Goal: Task Accomplishment & Management: Manage account settings

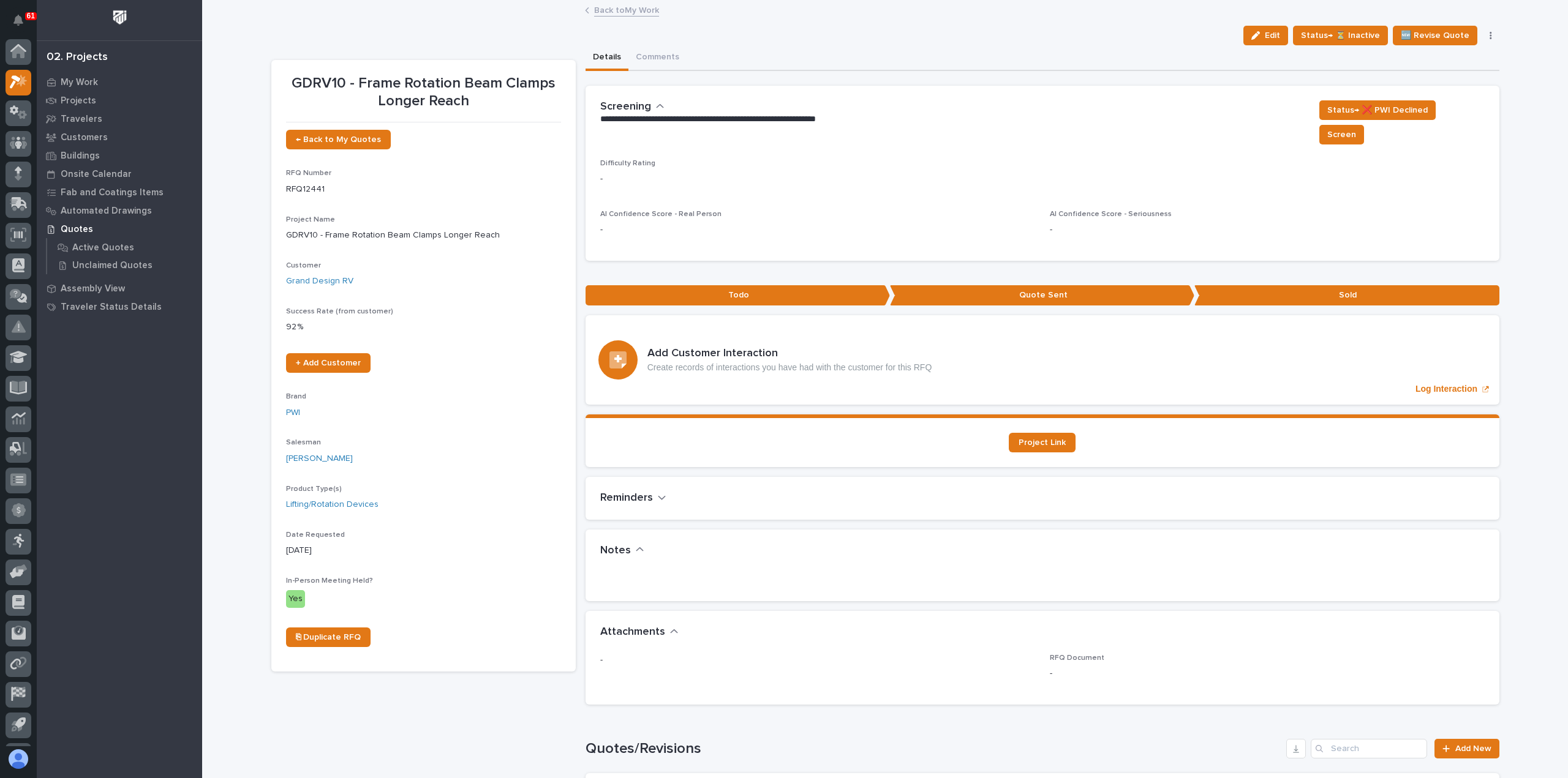
scroll to position [27, 0]
click at [83, 79] on p "My Work" at bounding box center [79, 83] width 38 height 11
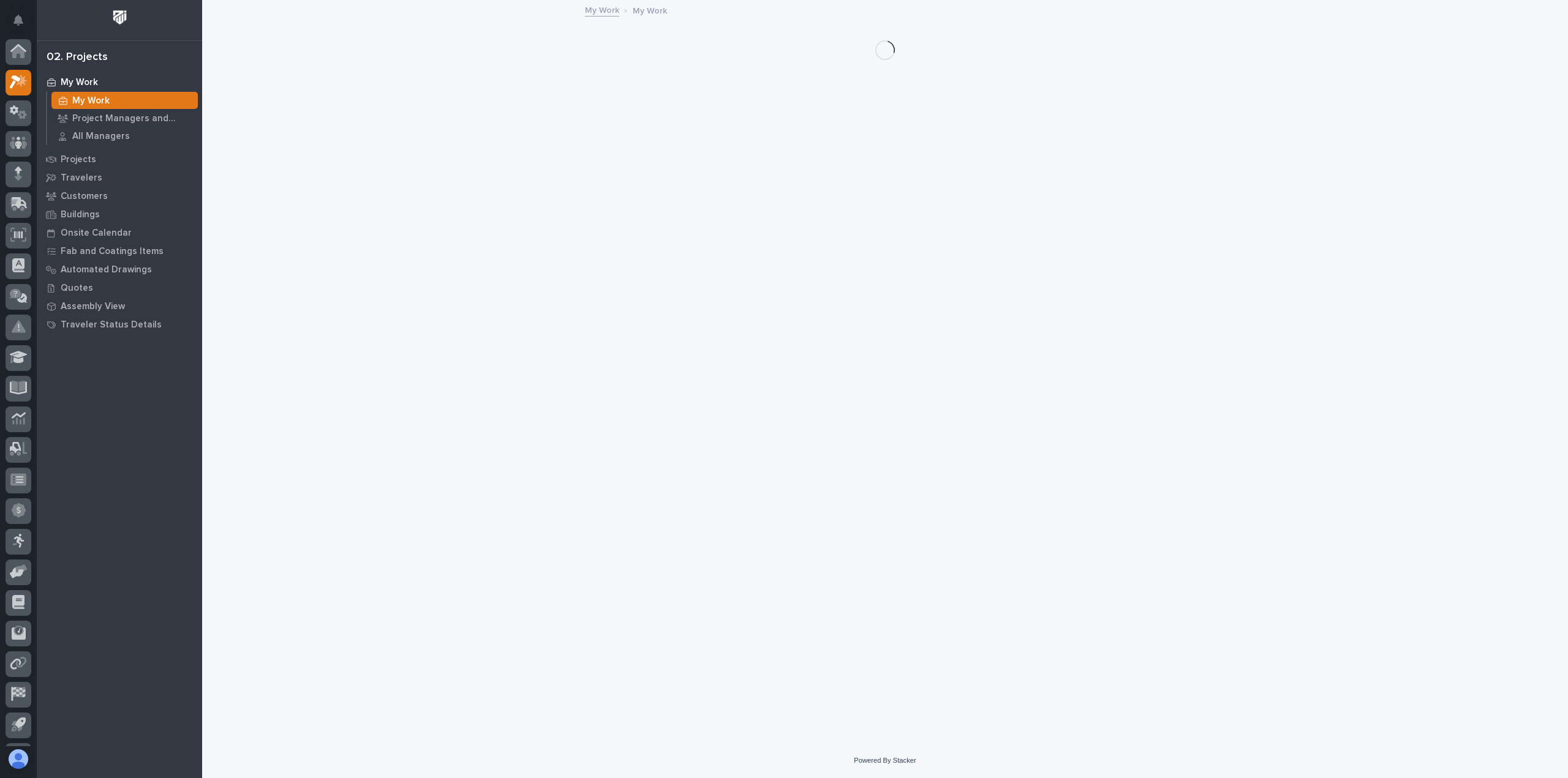
scroll to position [27, 0]
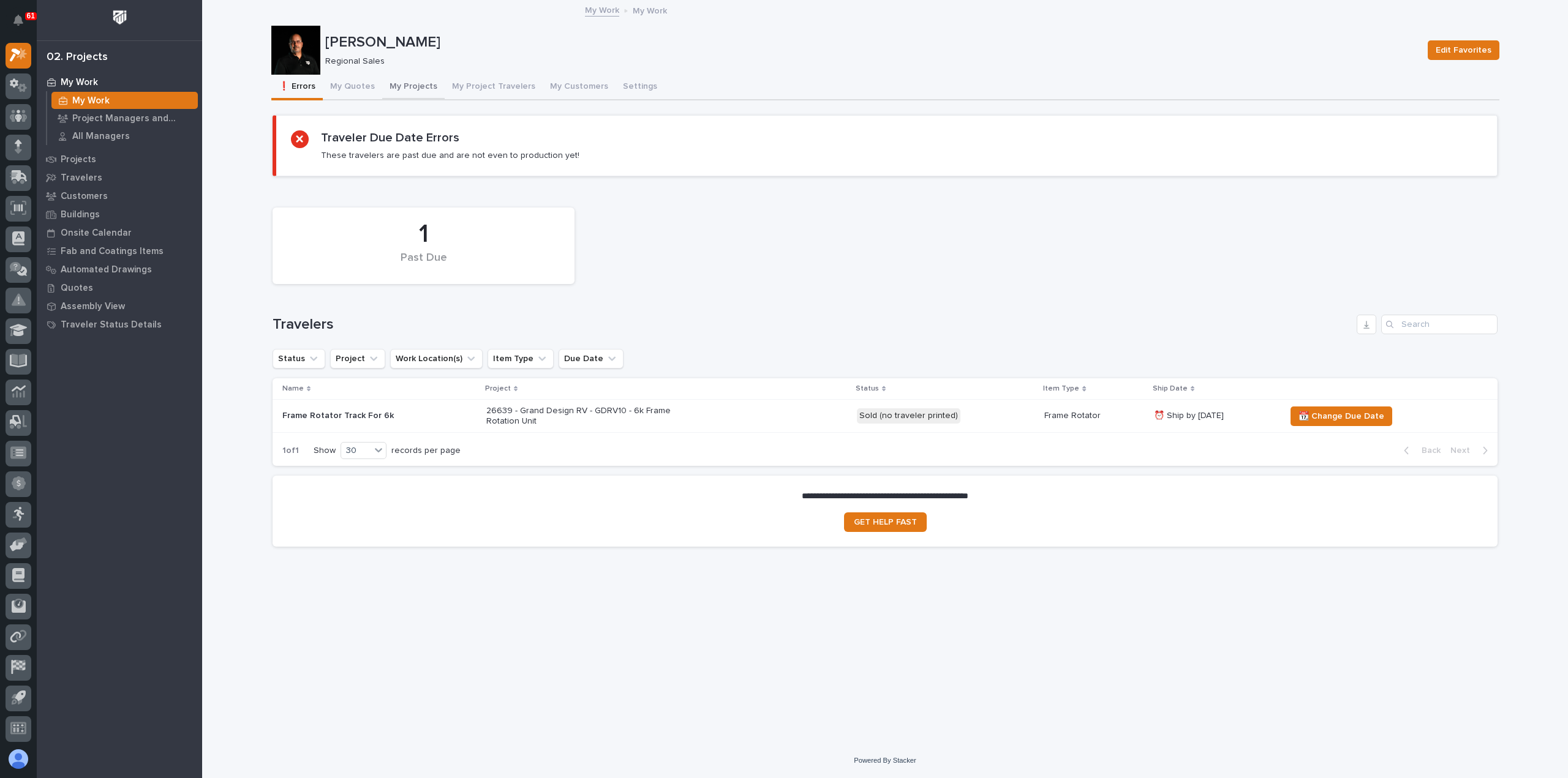
click at [414, 84] on button "My Projects" at bounding box center [414, 87] width 62 height 26
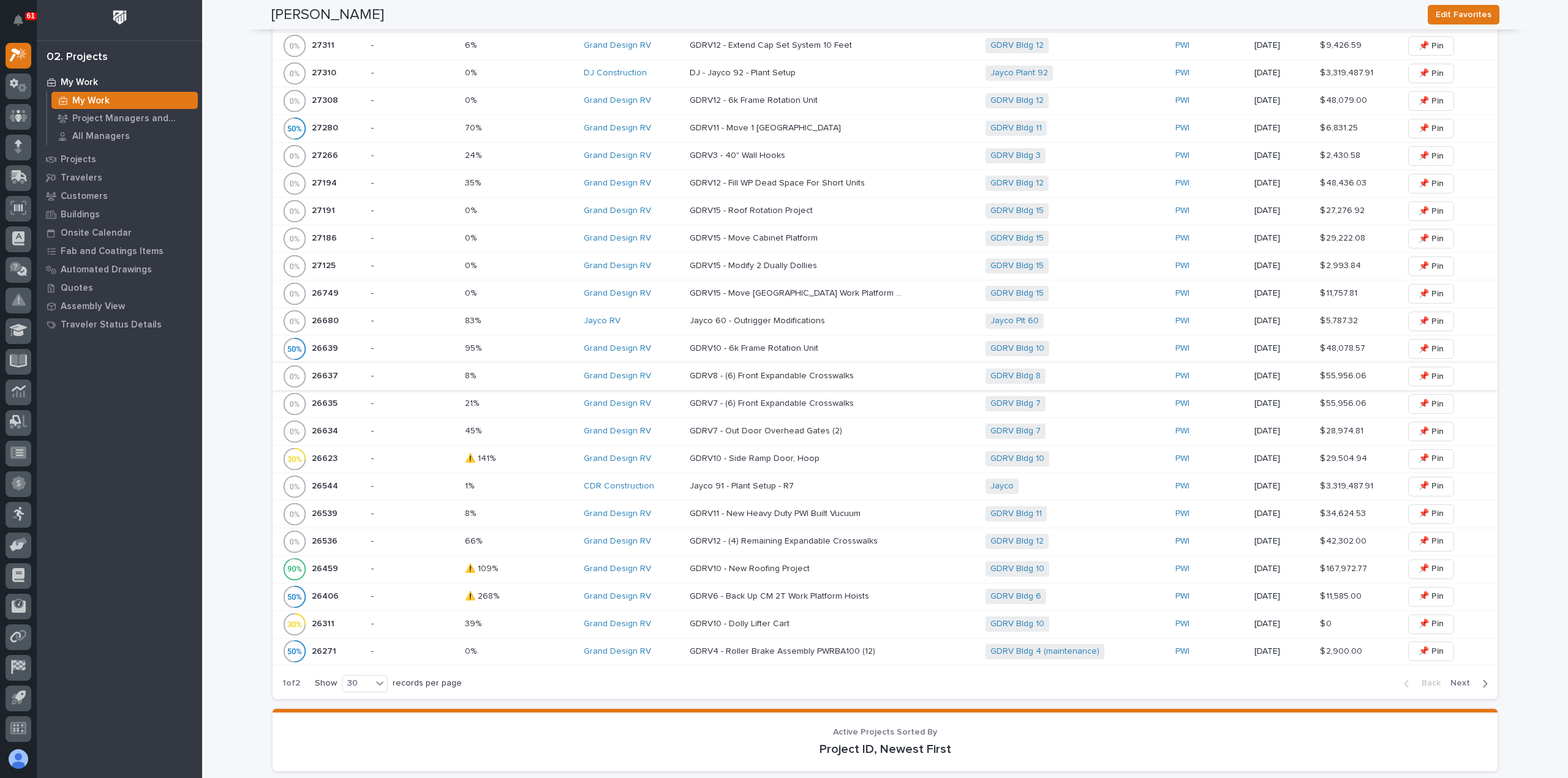
scroll to position [918, 0]
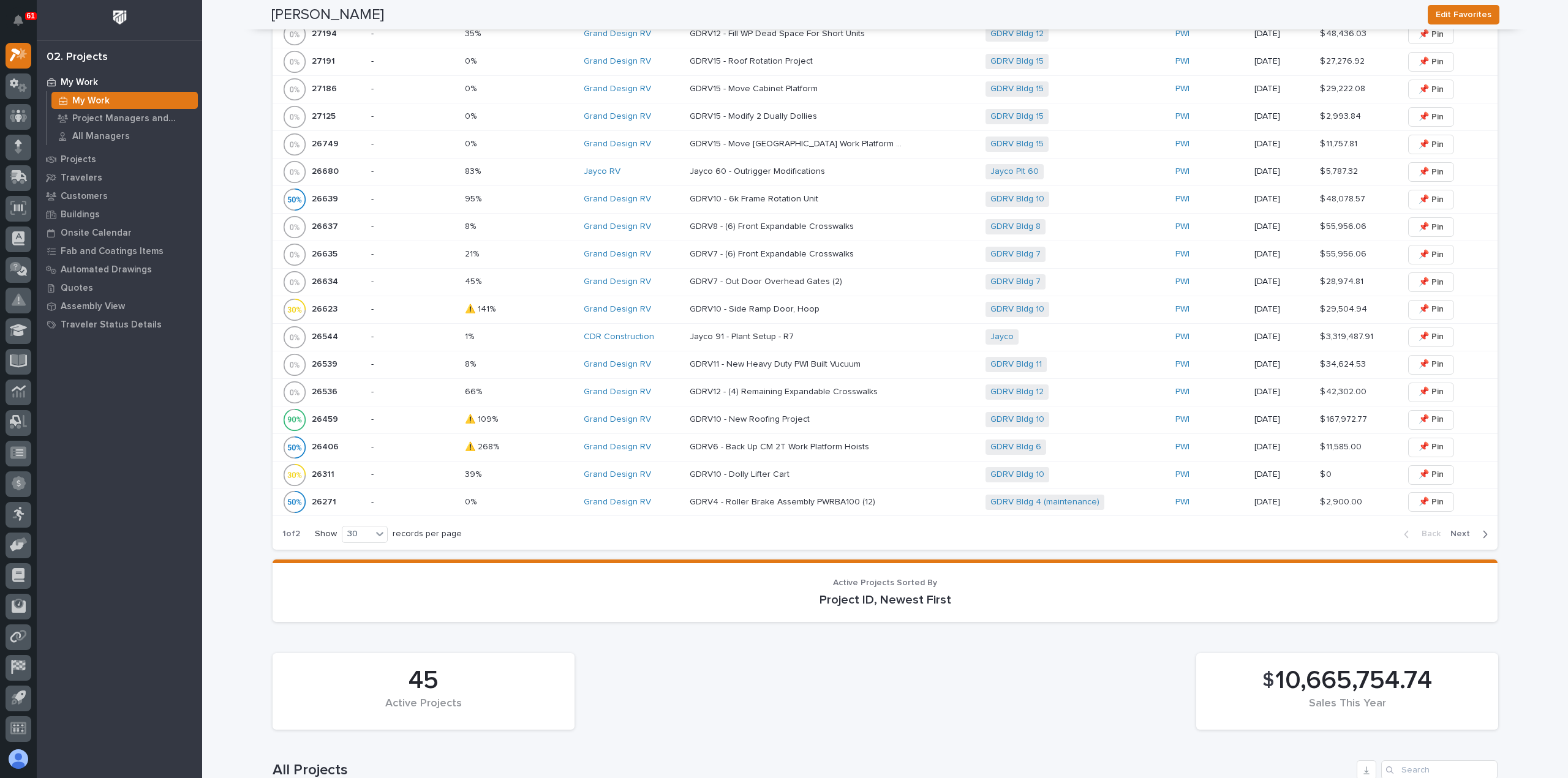
click at [343, 219] on div "26637 26637" at bounding box center [321, 227] width 79 height 25
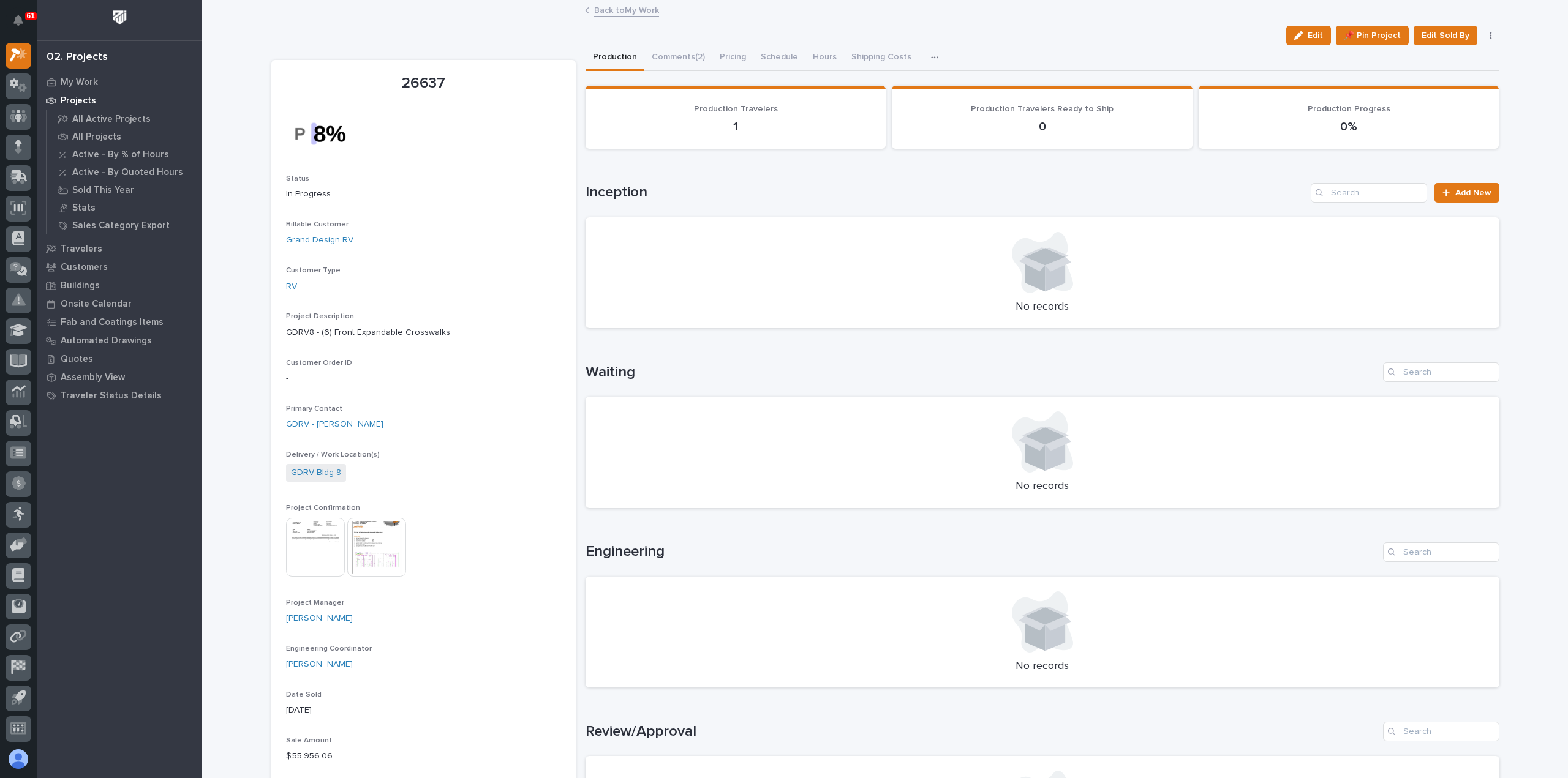
click at [621, 7] on link "Back to My Work" at bounding box center [626, 9] width 65 height 14
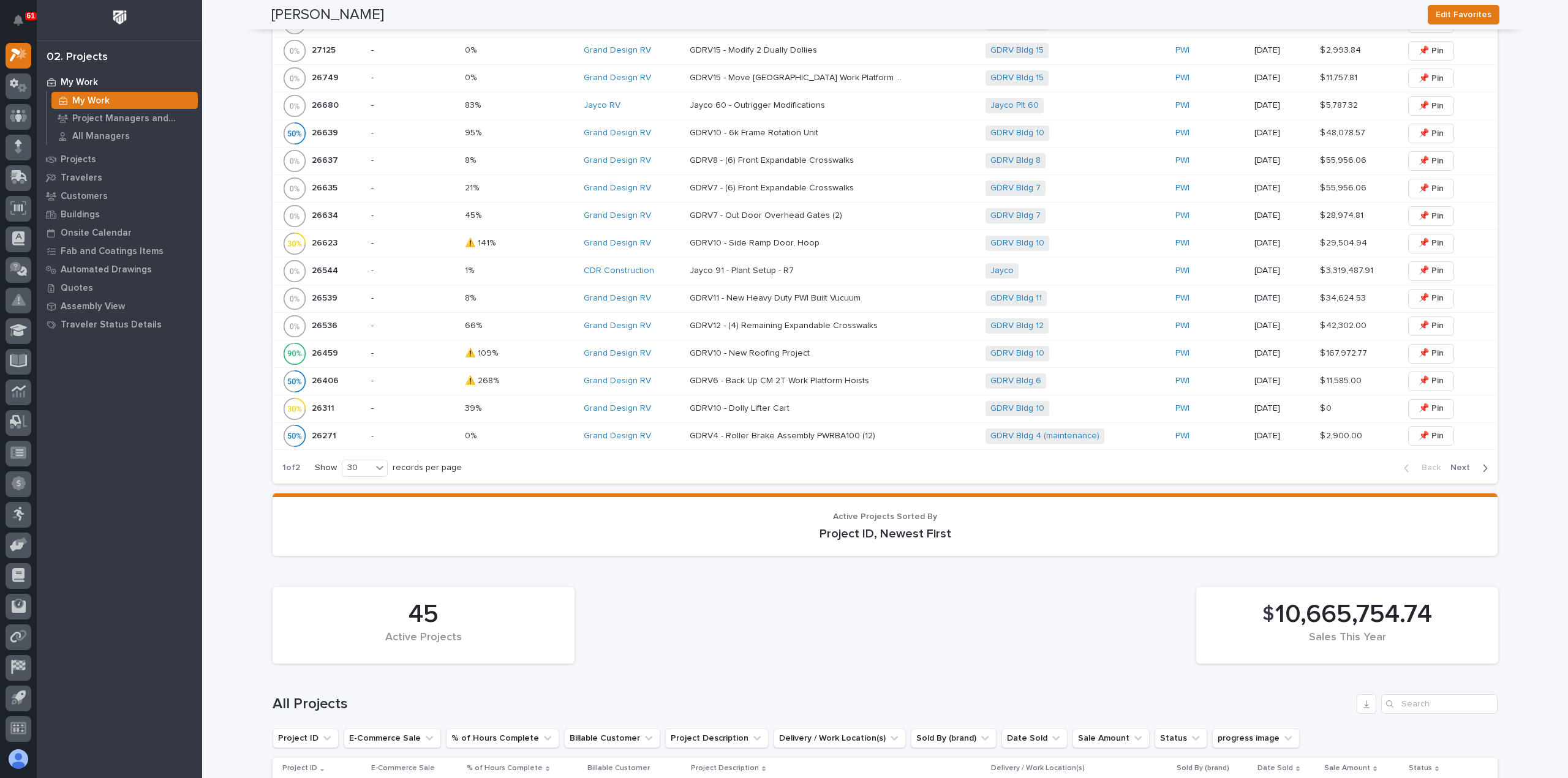
scroll to position [918, 0]
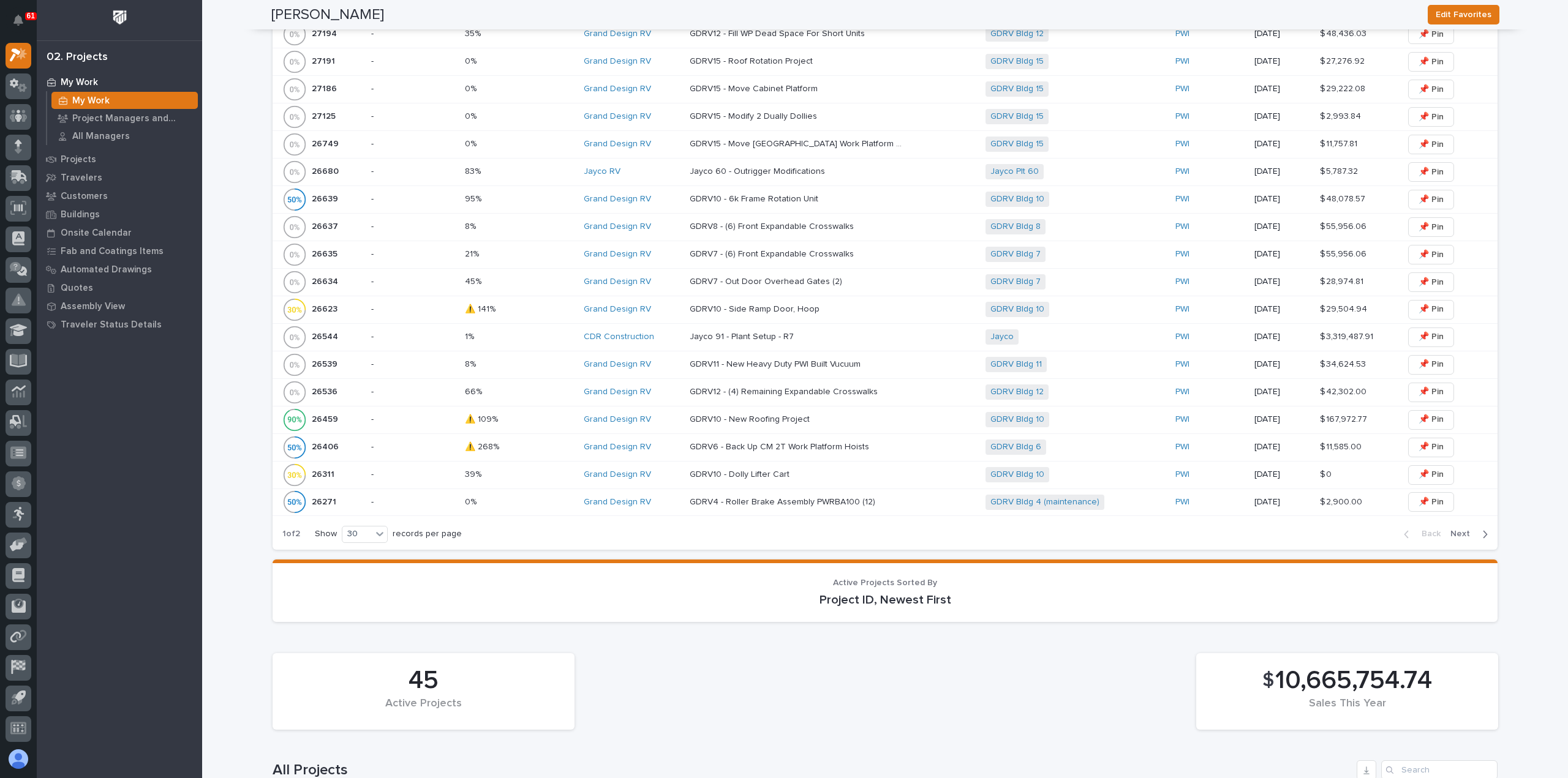
click at [355, 250] on div "26635 26635" at bounding box center [321, 255] width 79 height 25
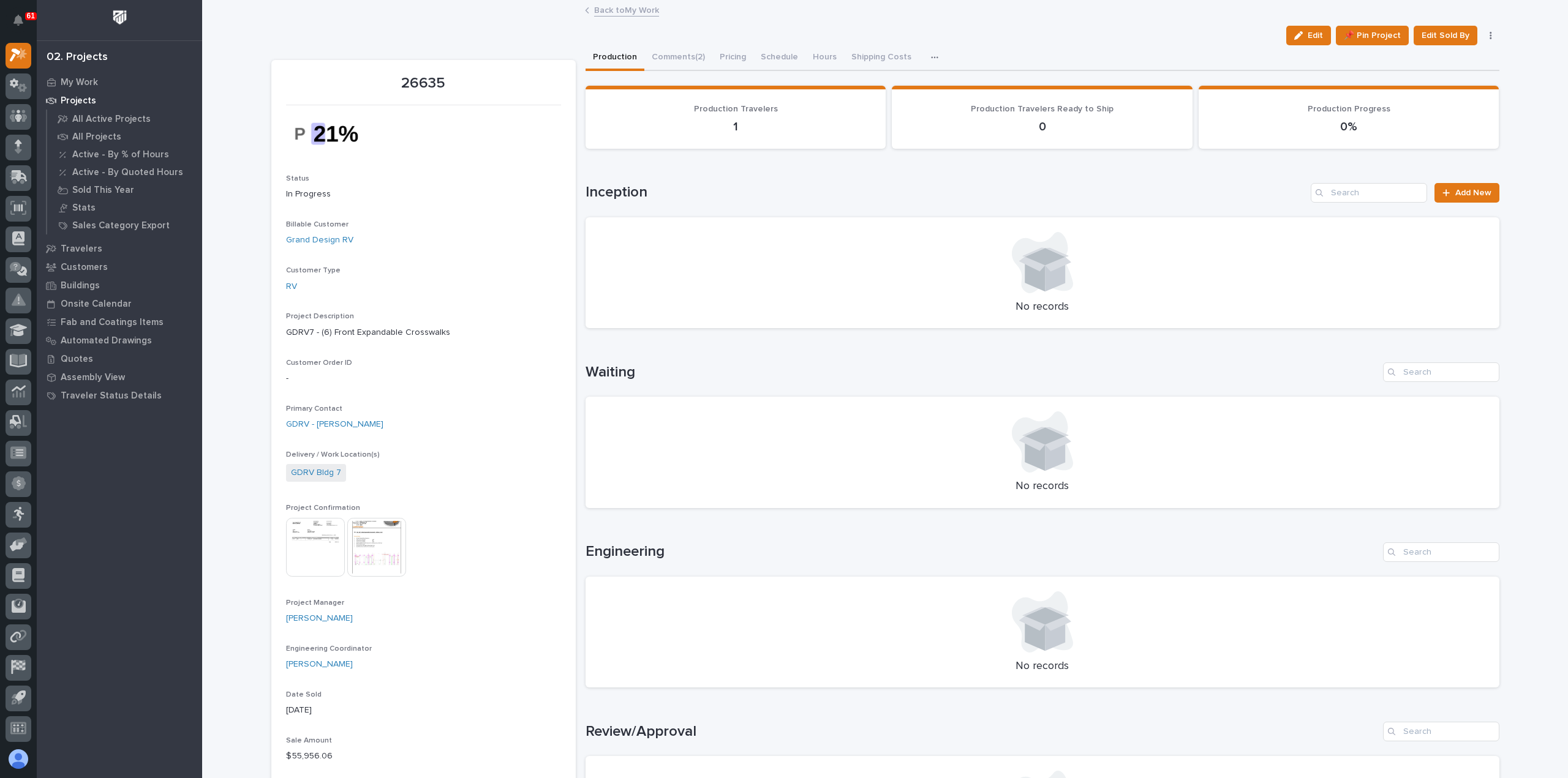
click at [619, 6] on link "Back to My Work" at bounding box center [626, 9] width 65 height 14
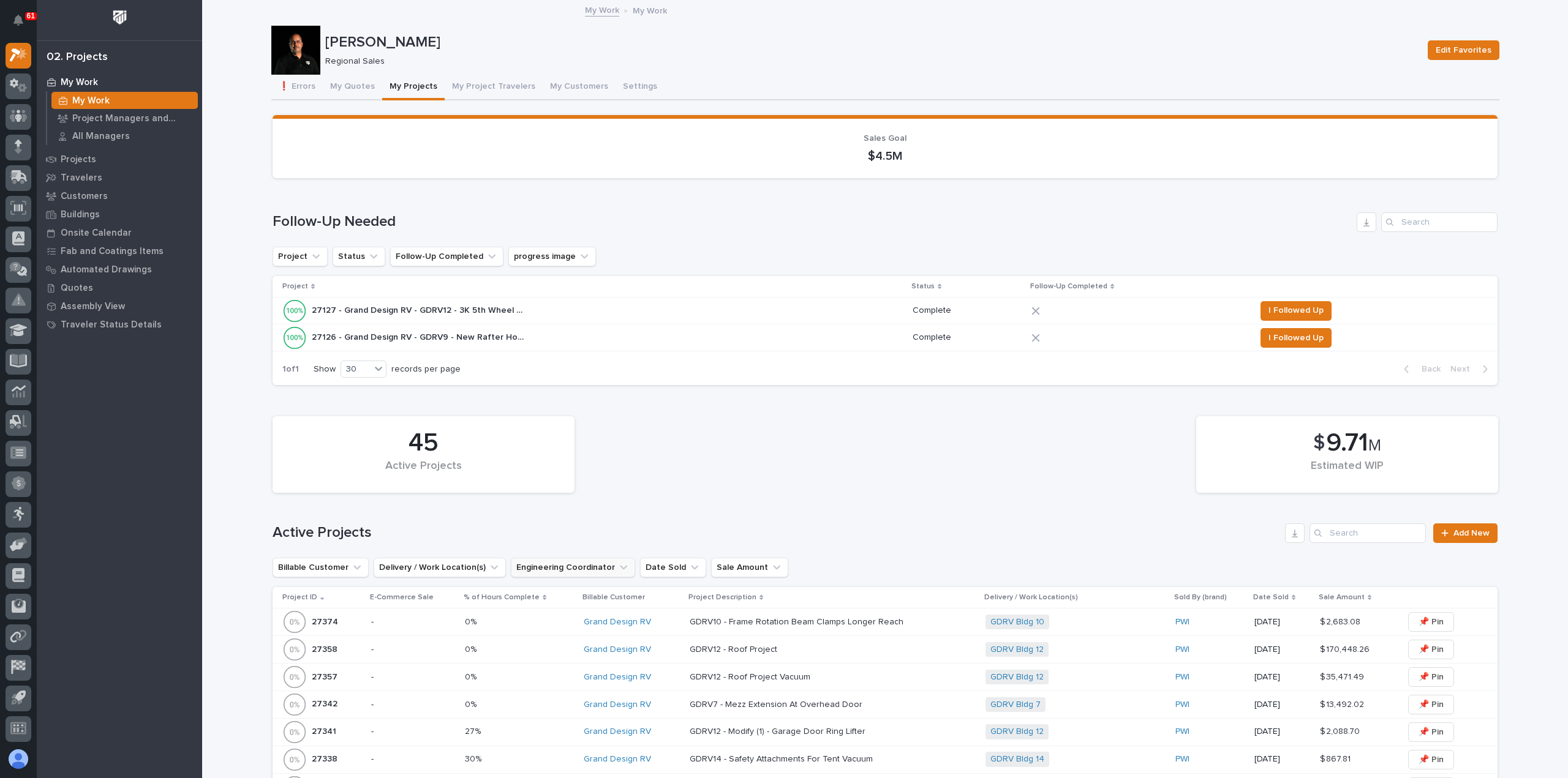
scroll to position [796, 0]
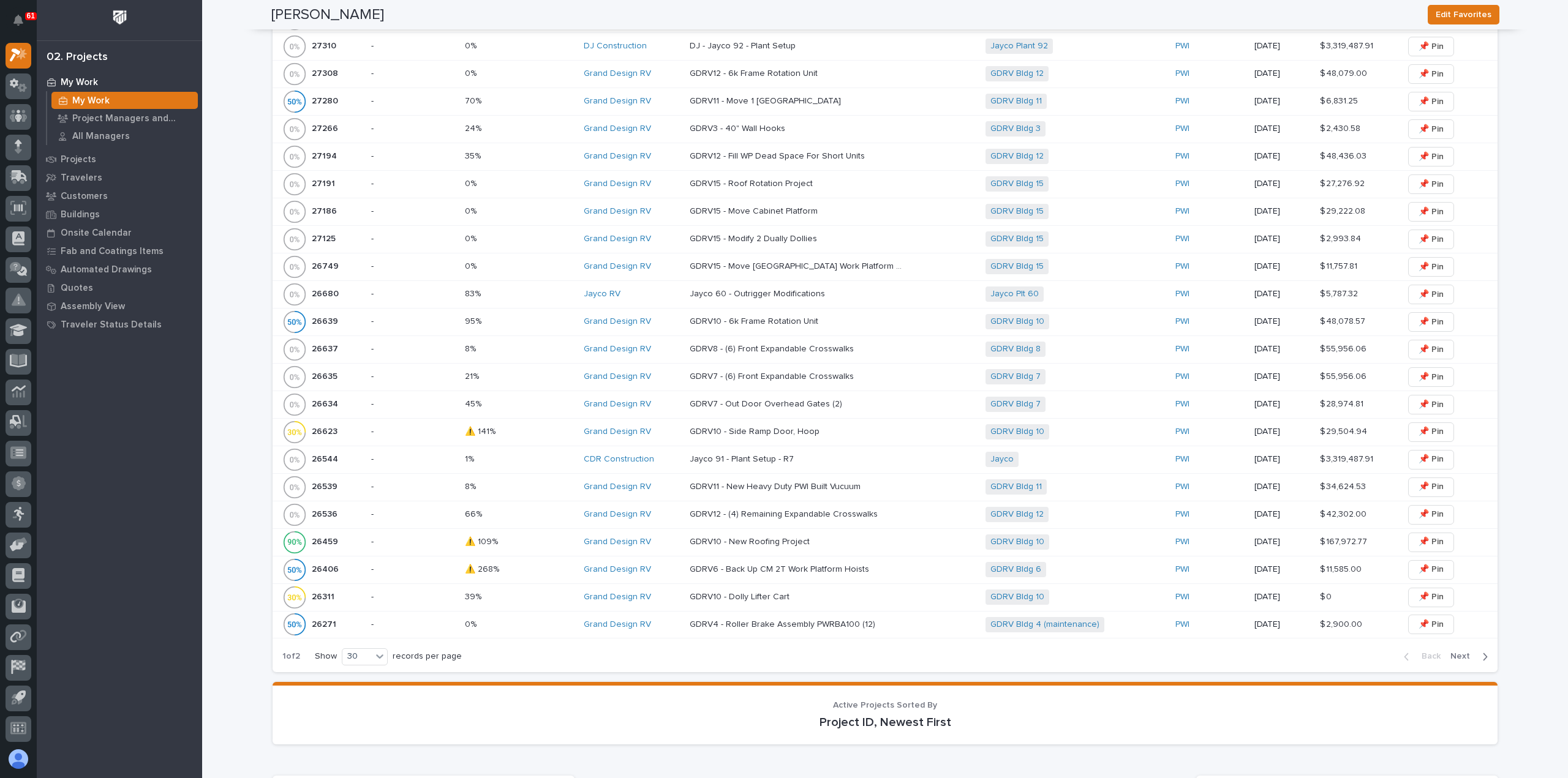
click at [355, 503] on div "26536 26536" at bounding box center [321, 515] width 79 height 25
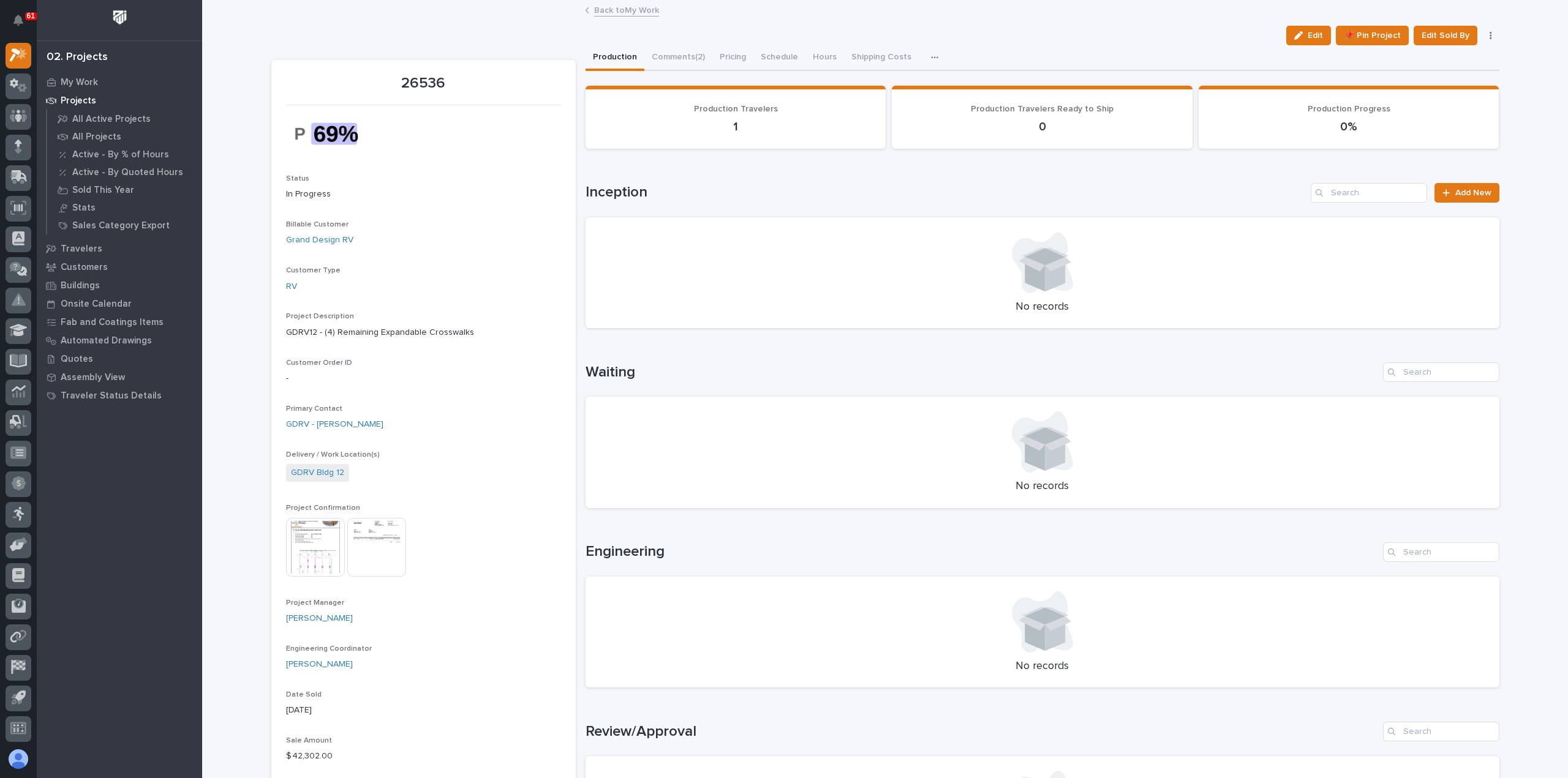
click at [617, 11] on link "Back to My Work" at bounding box center [626, 9] width 65 height 14
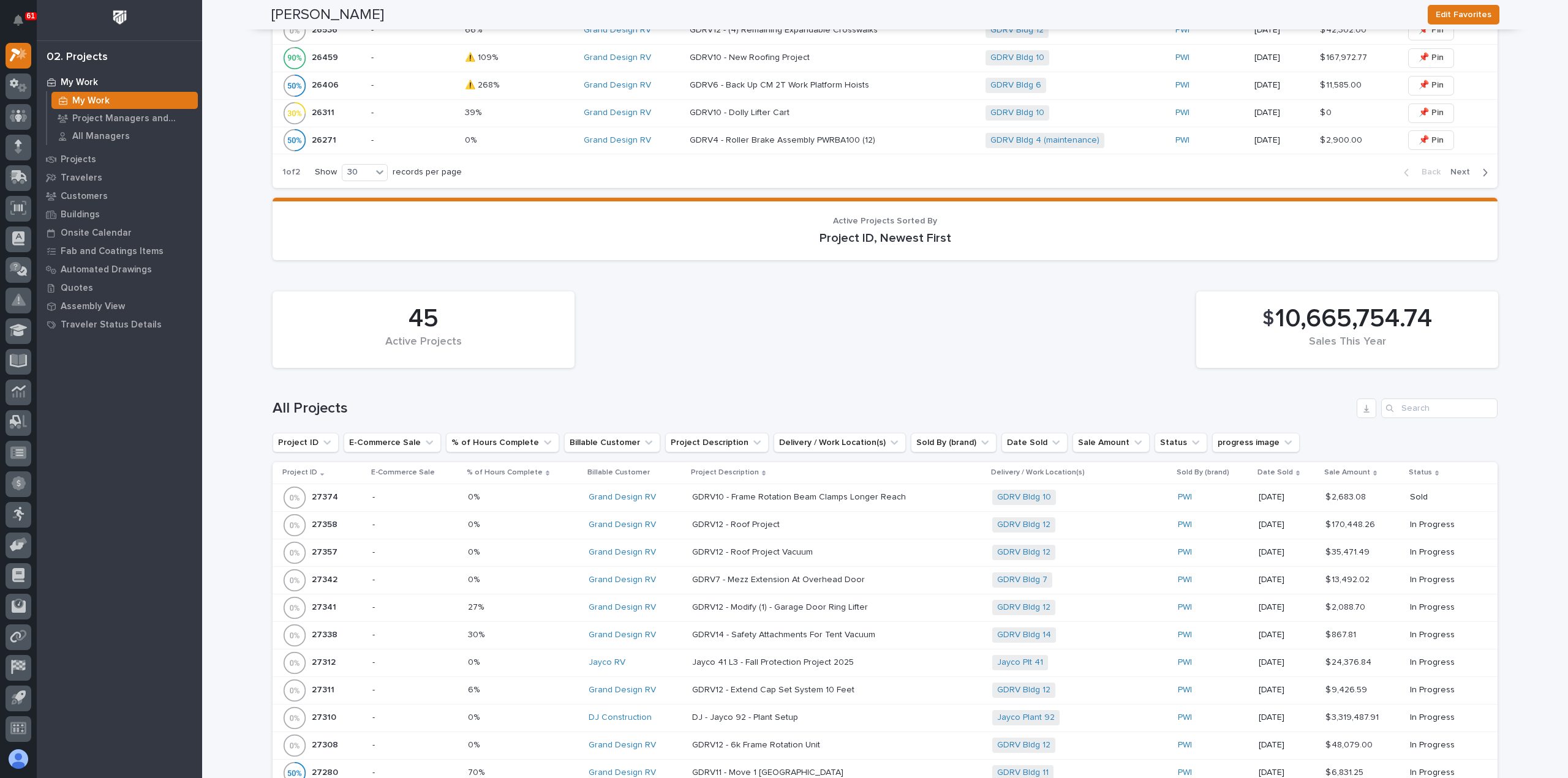
scroll to position [1347, 0]
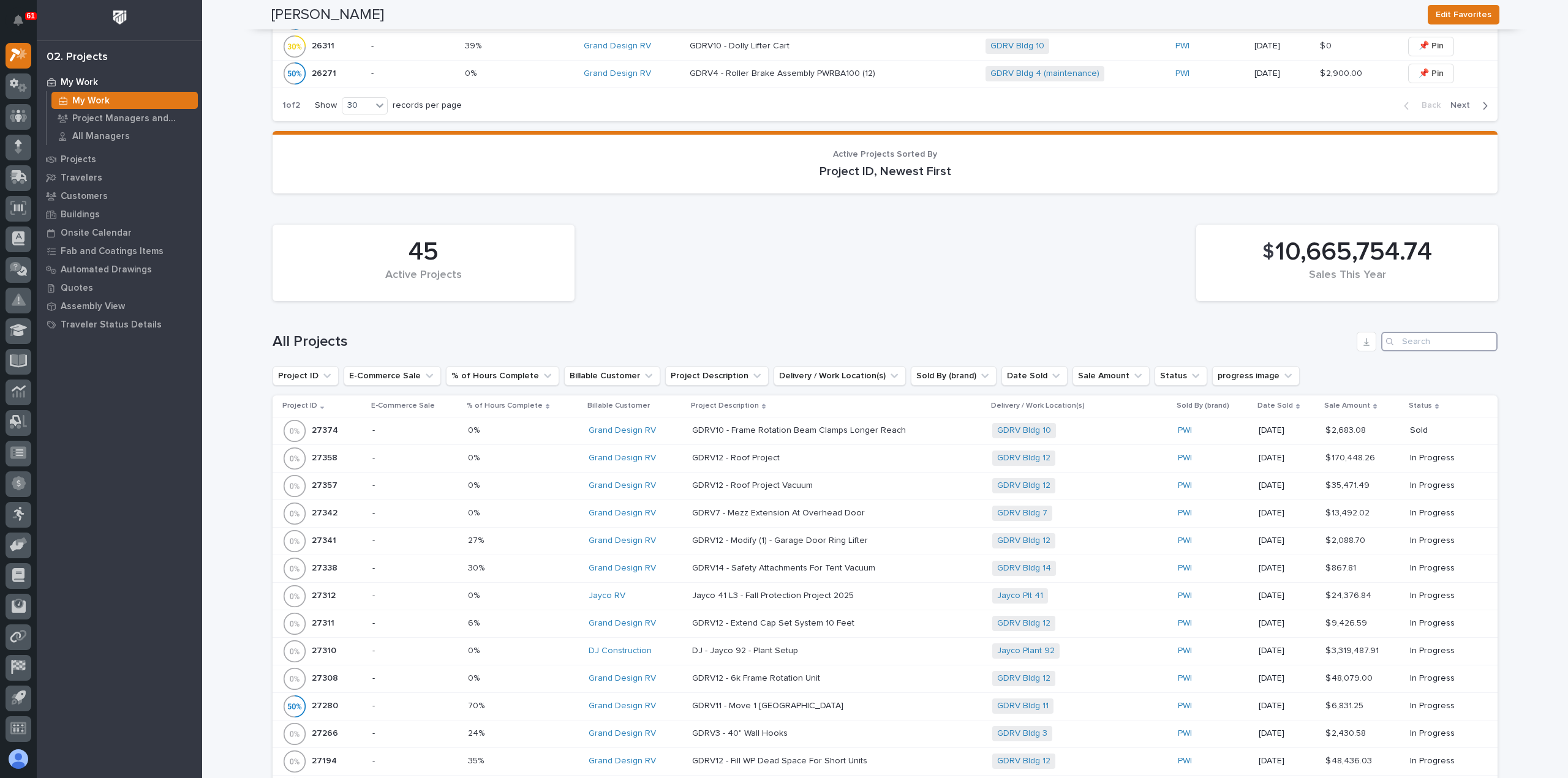
click at [1413, 332] on input "Search" at bounding box center [1439, 342] width 116 height 20
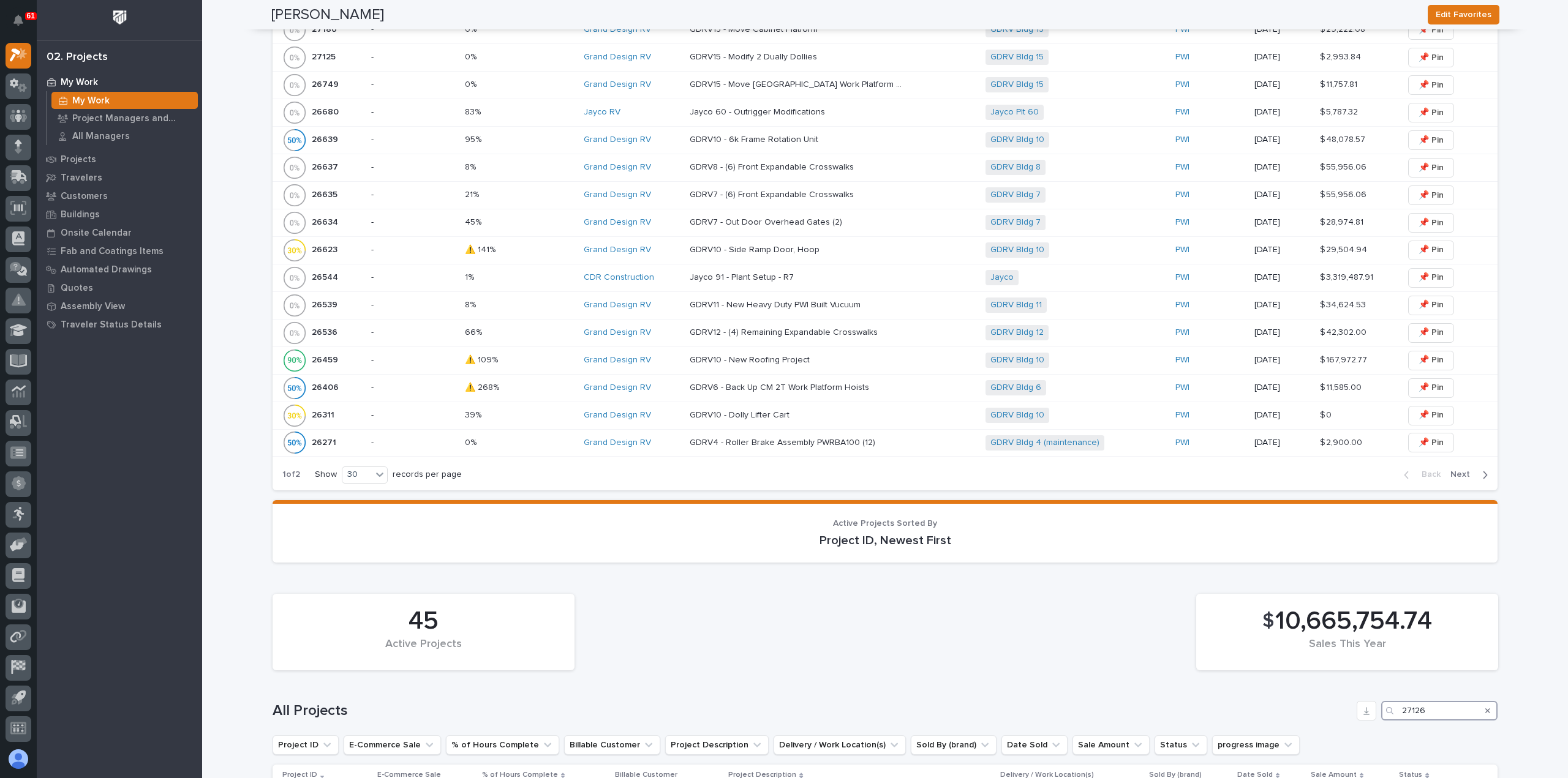
type input "27126"
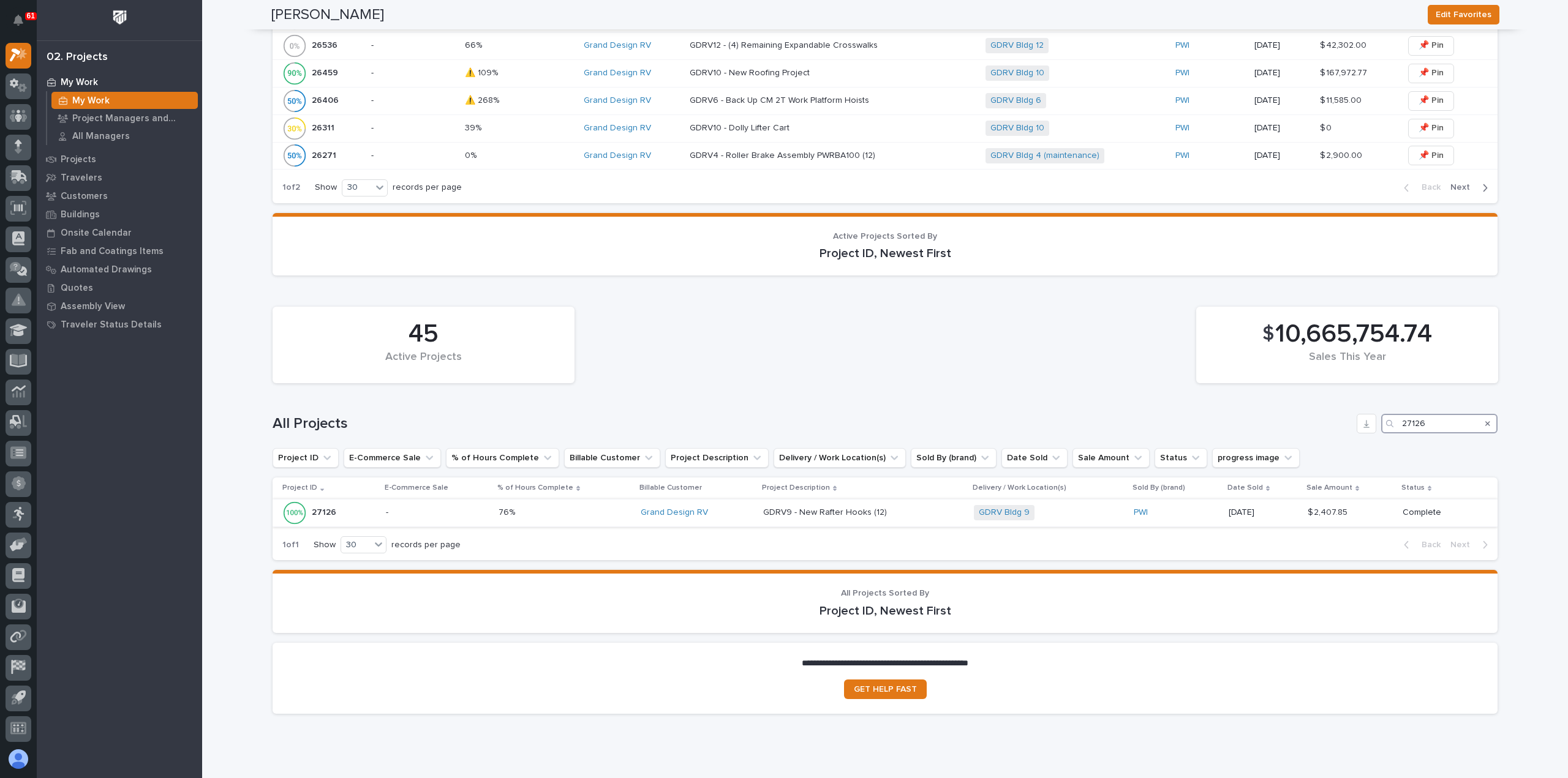
scroll to position [1299, 0]
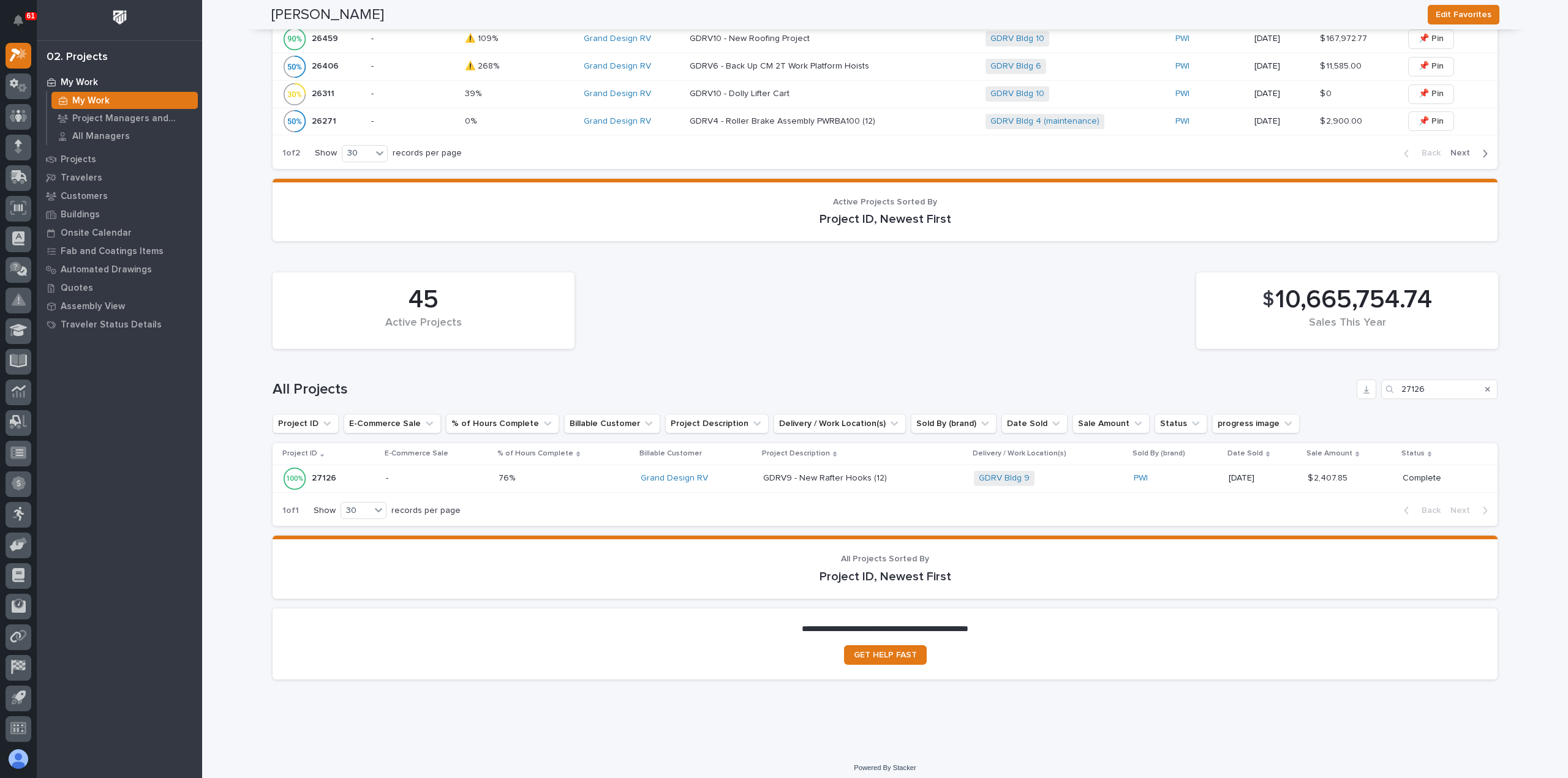
click at [562, 473] on p at bounding box center [565, 478] width 133 height 11
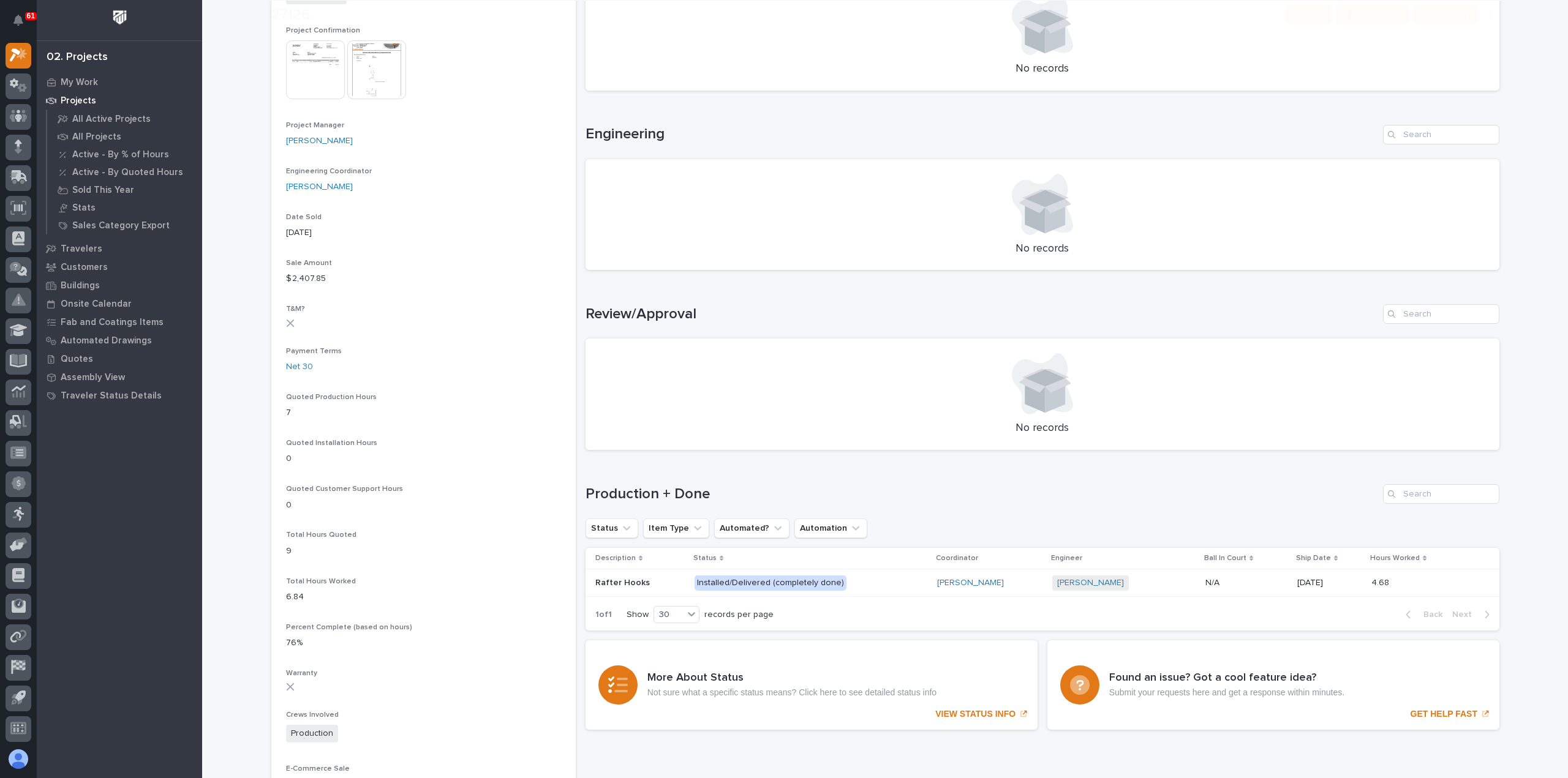
scroll to position [489, 0]
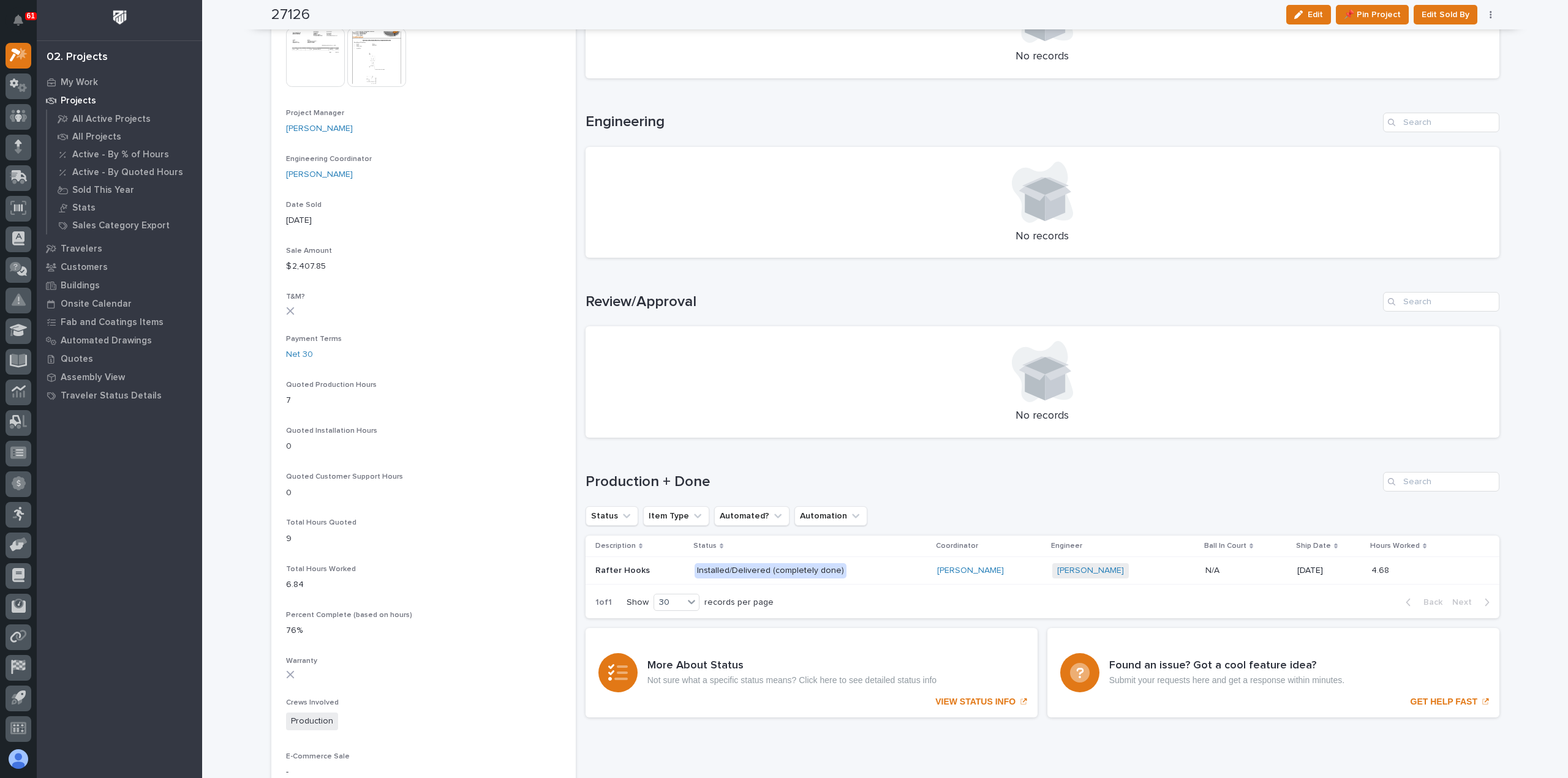
click at [897, 569] on p "Installed/Delivered (completely done)" at bounding box center [802, 571] width 214 height 16
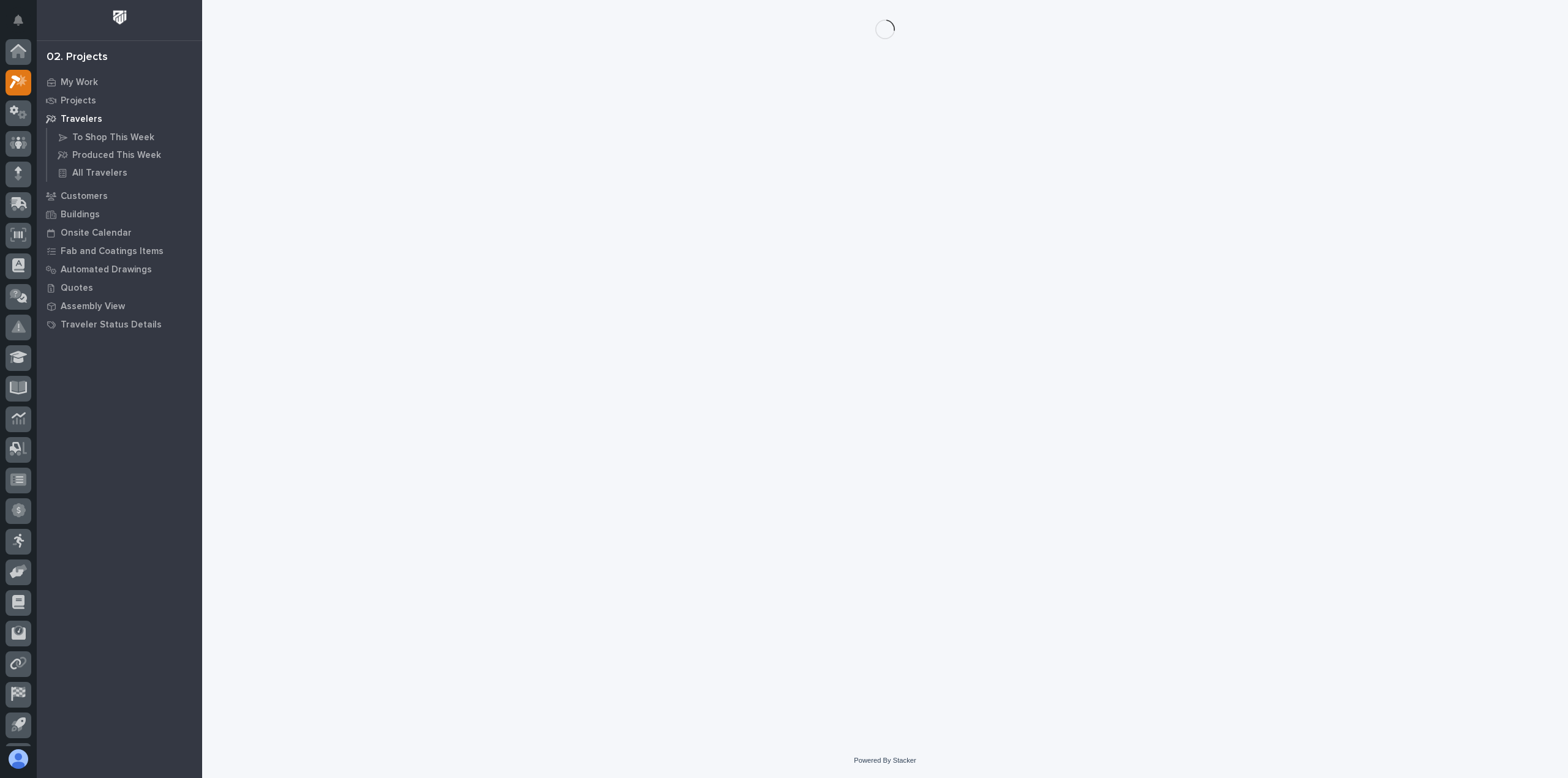
scroll to position [27, 0]
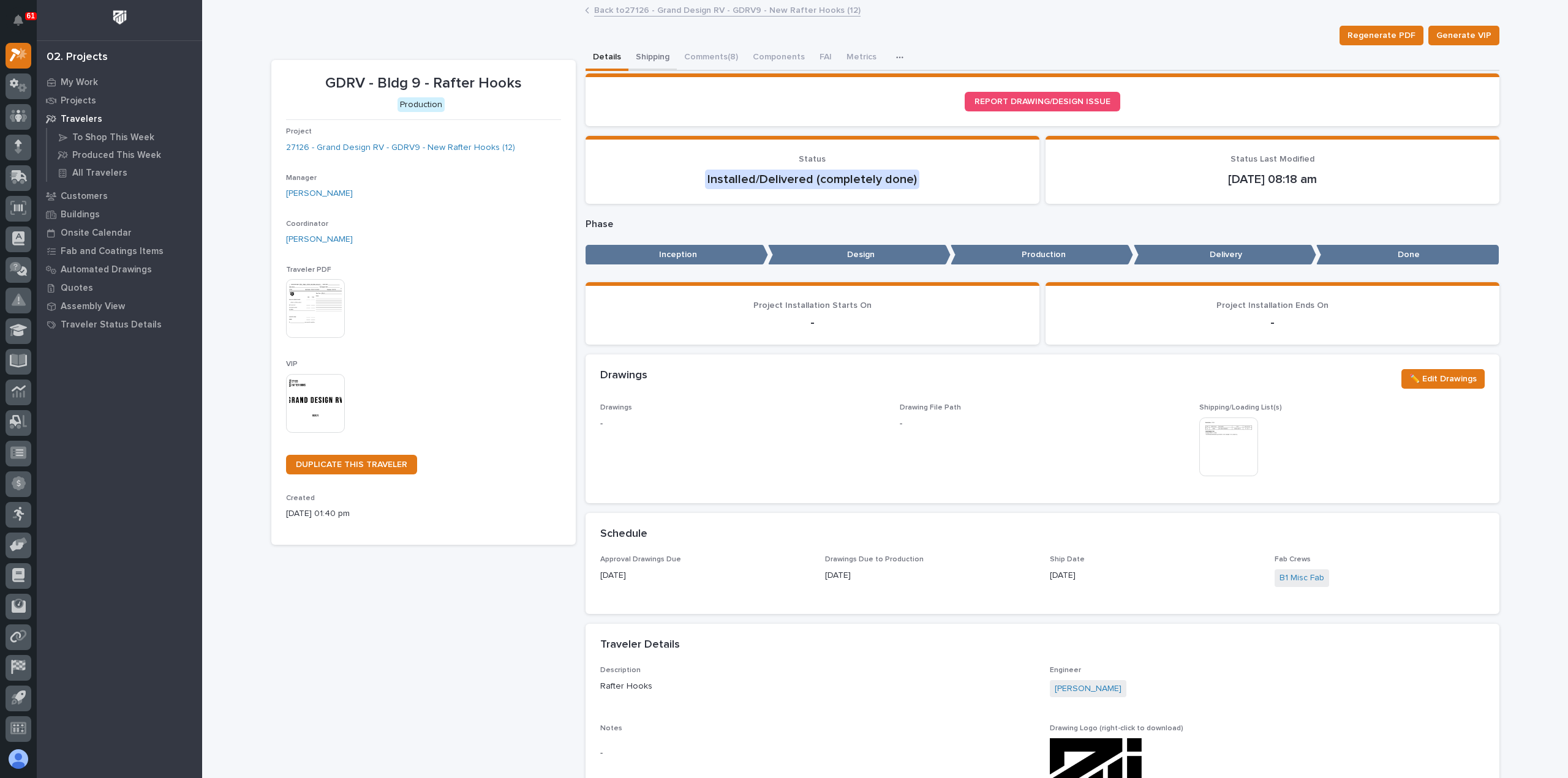
click at [644, 53] on button "Shipping" at bounding box center [653, 58] width 48 height 26
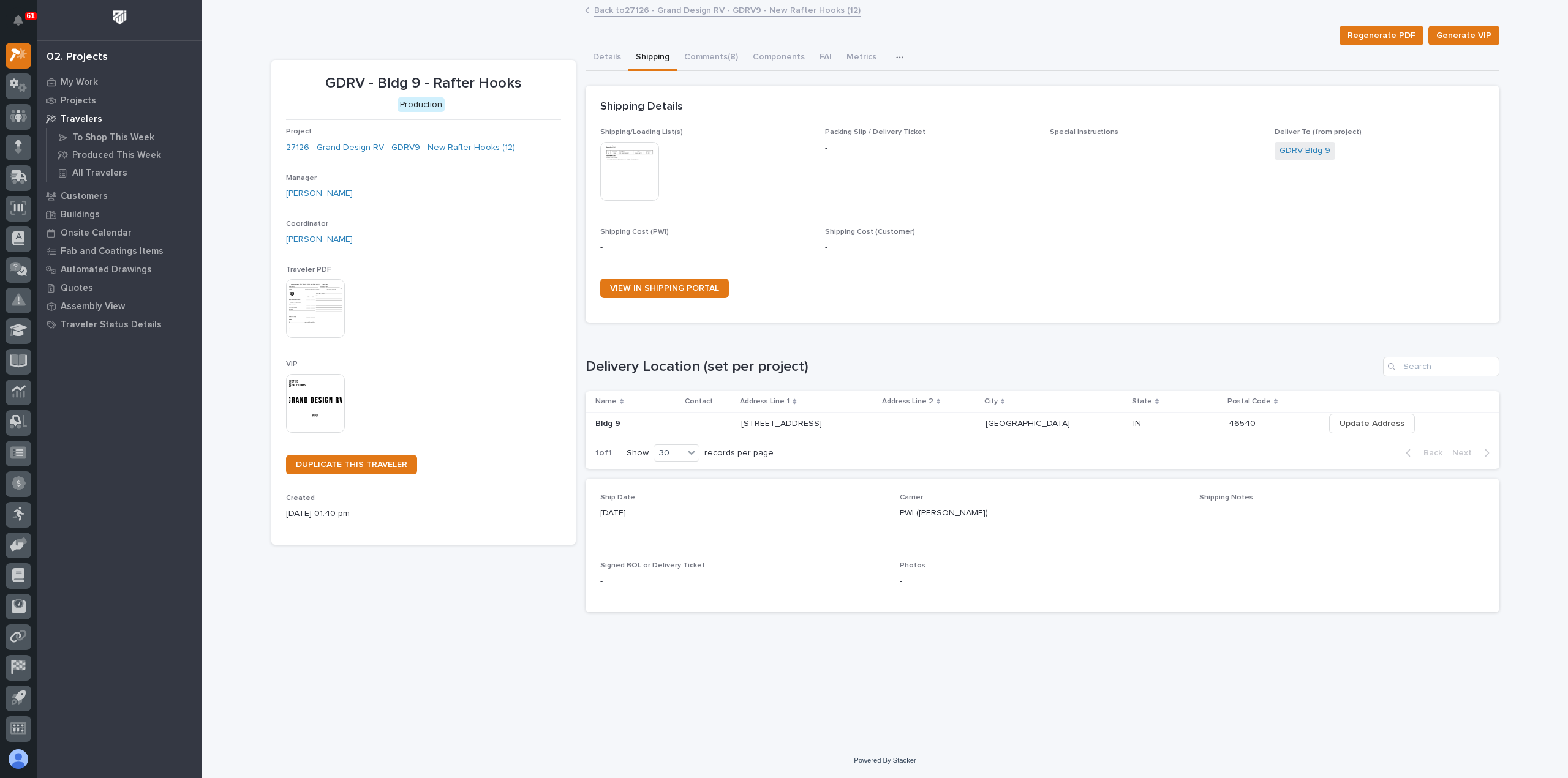
click at [680, 9] on link "Back to 27126 - Grand Design RV - GDRV9 - New Rafter Hooks (12)" at bounding box center [727, 9] width 266 height 14
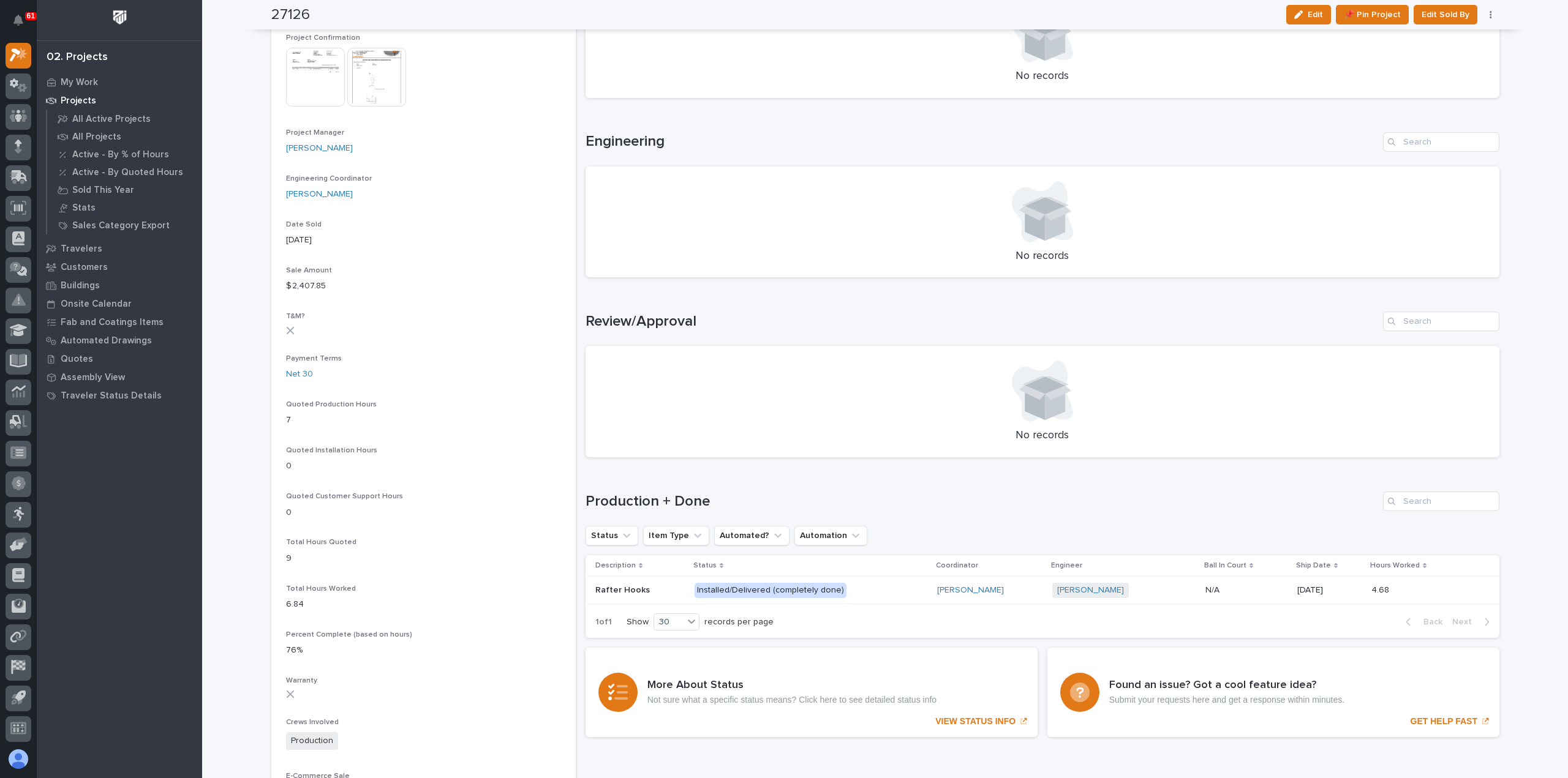
scroll to position [489, 0]
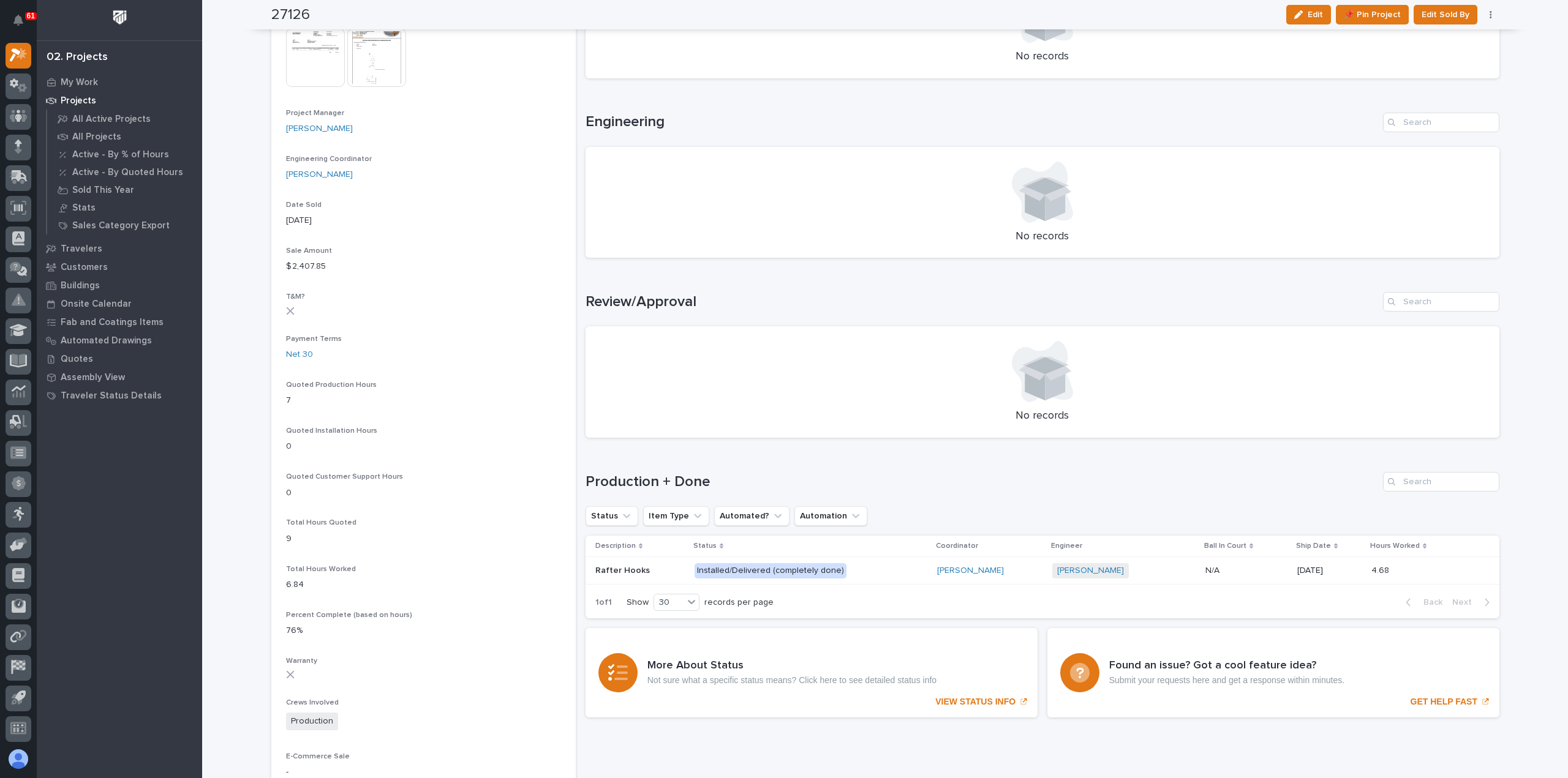
click at [866, 569] on p "Installed/Delivered (completely done)" at bounding box center [802, 571] width 214 height 16
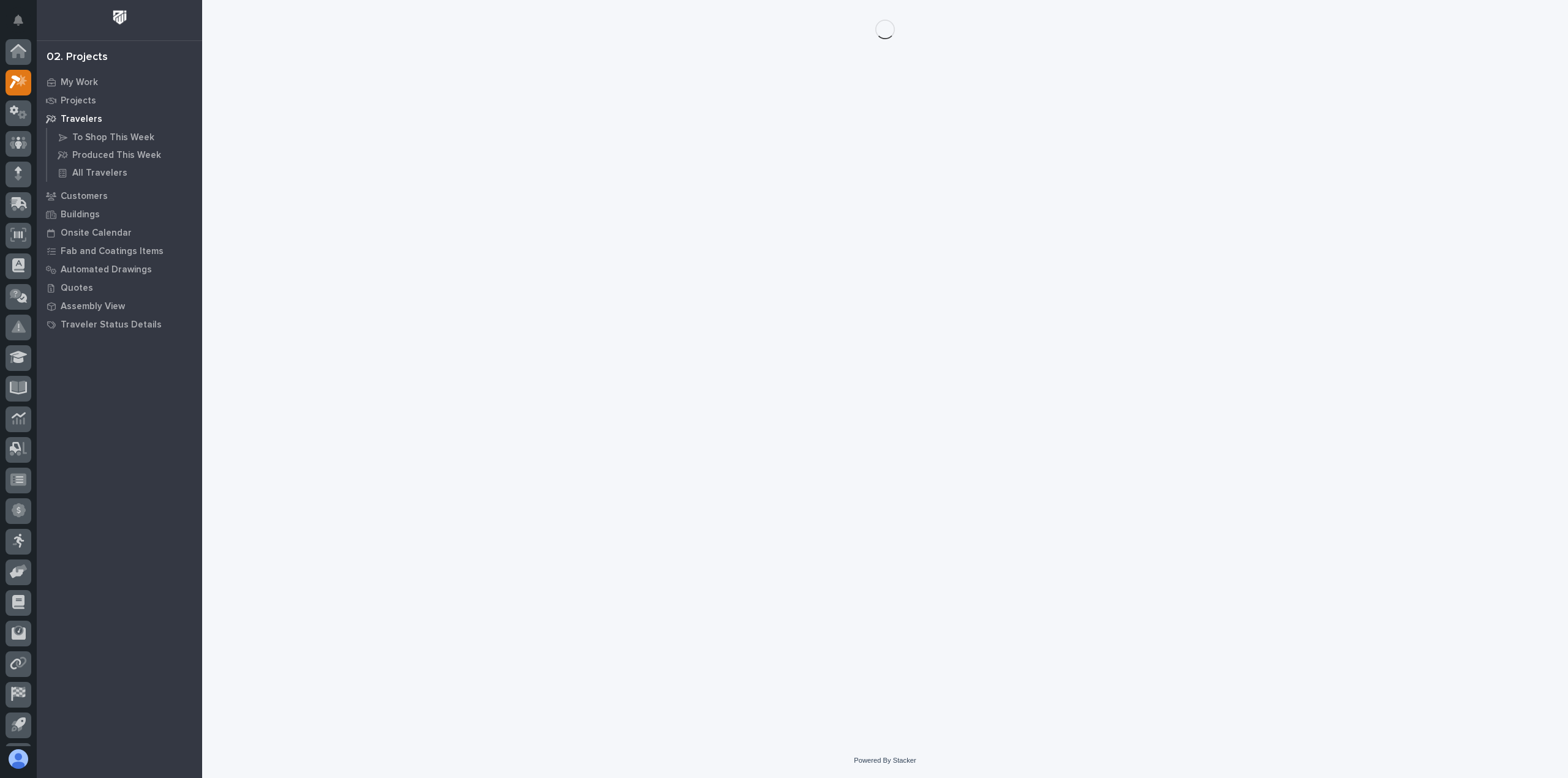
scroll to position [27, 0]
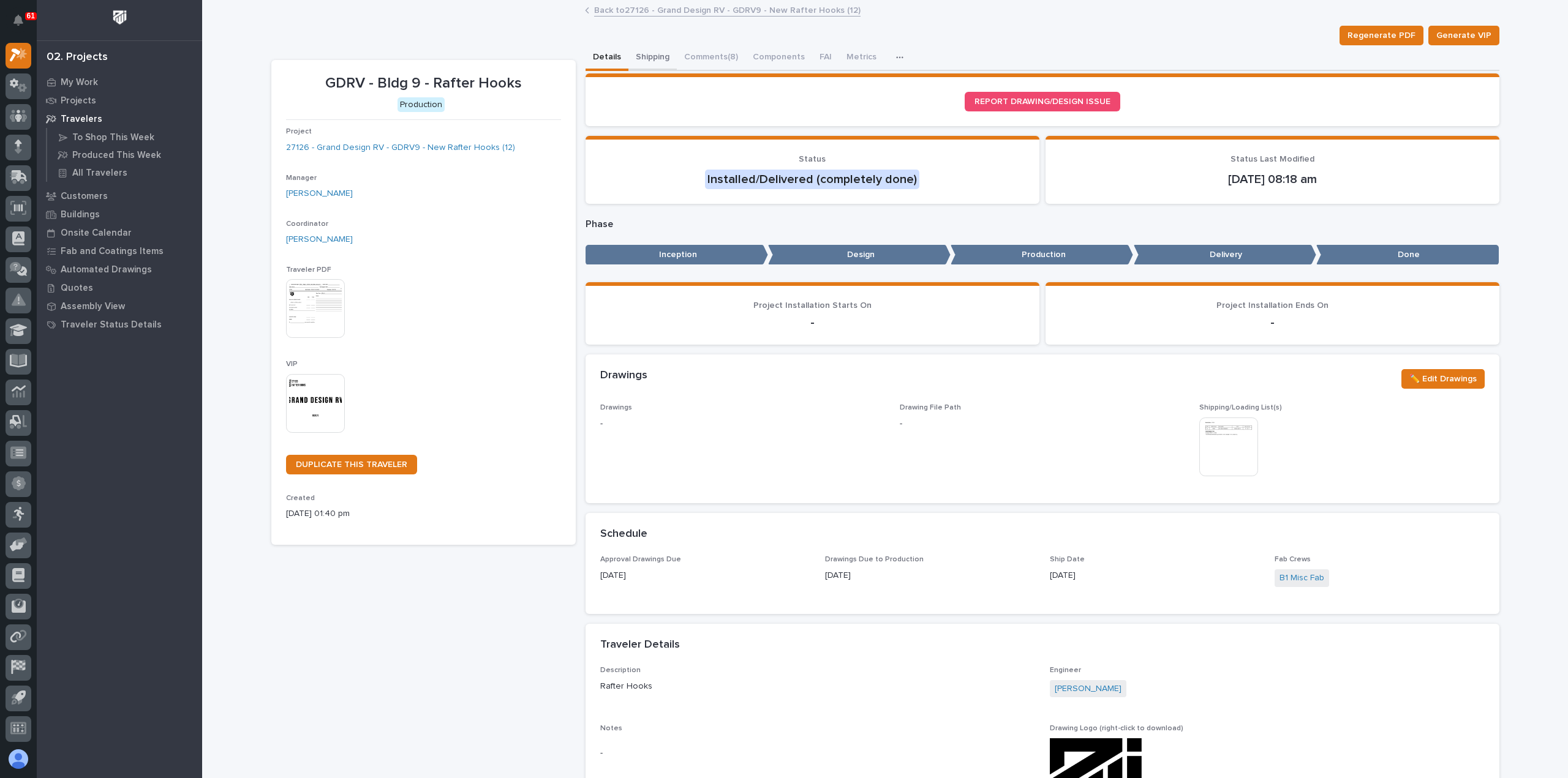
click at [647, 55] on button "Shipping" at bounding box center [653, 58] width 48 height 26
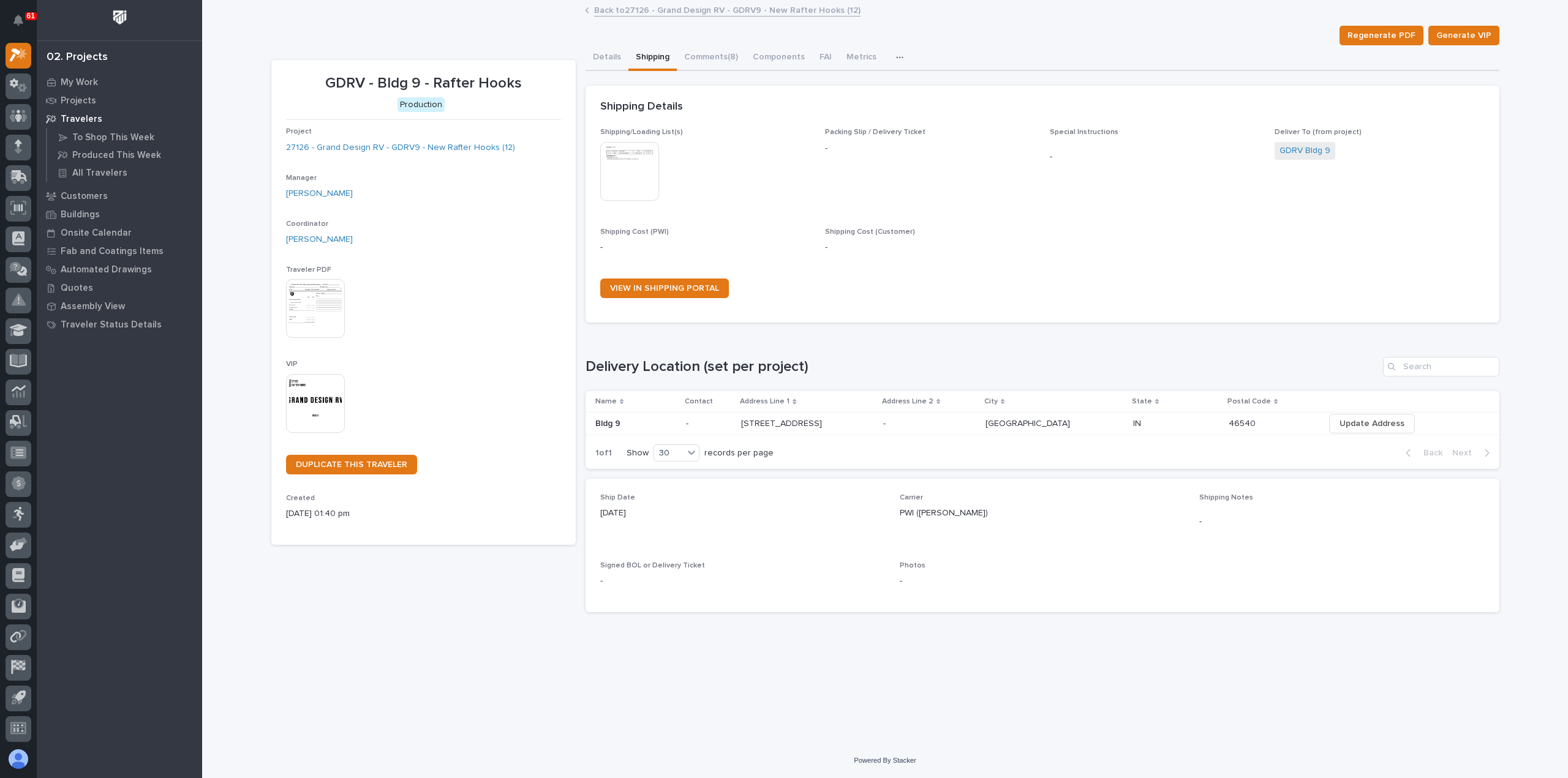
click at [605, 8] on link "Back to 27126 - Grand Design RV - GDRV9 - New Rafter Hooks (12)" at bounding box center [727, 9] width 266 height 14
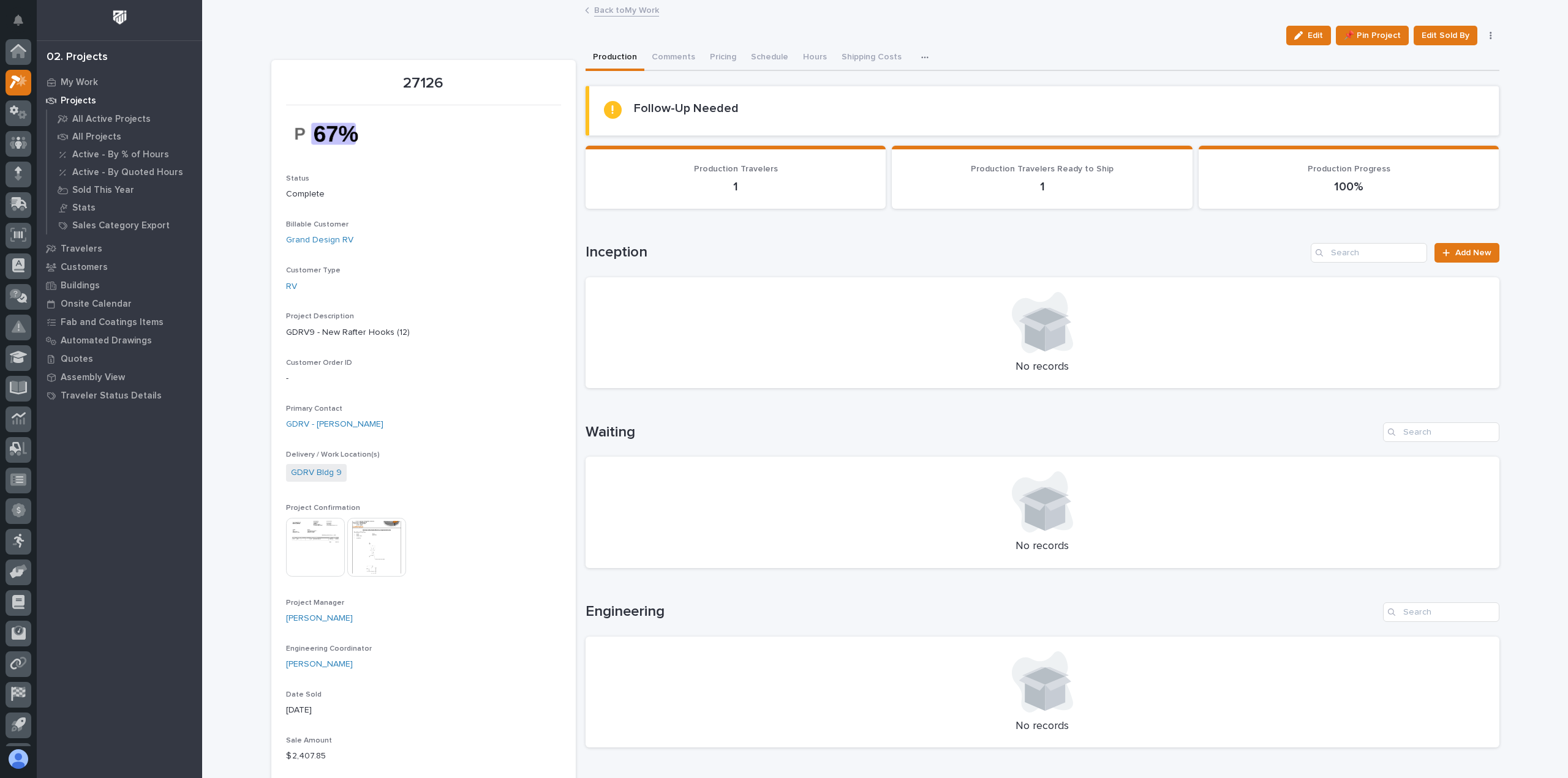
scroll to position [27, 0]
click at [606, 11] on link "Back to My Work" at bounding box center [626, 9] width 65 height 14
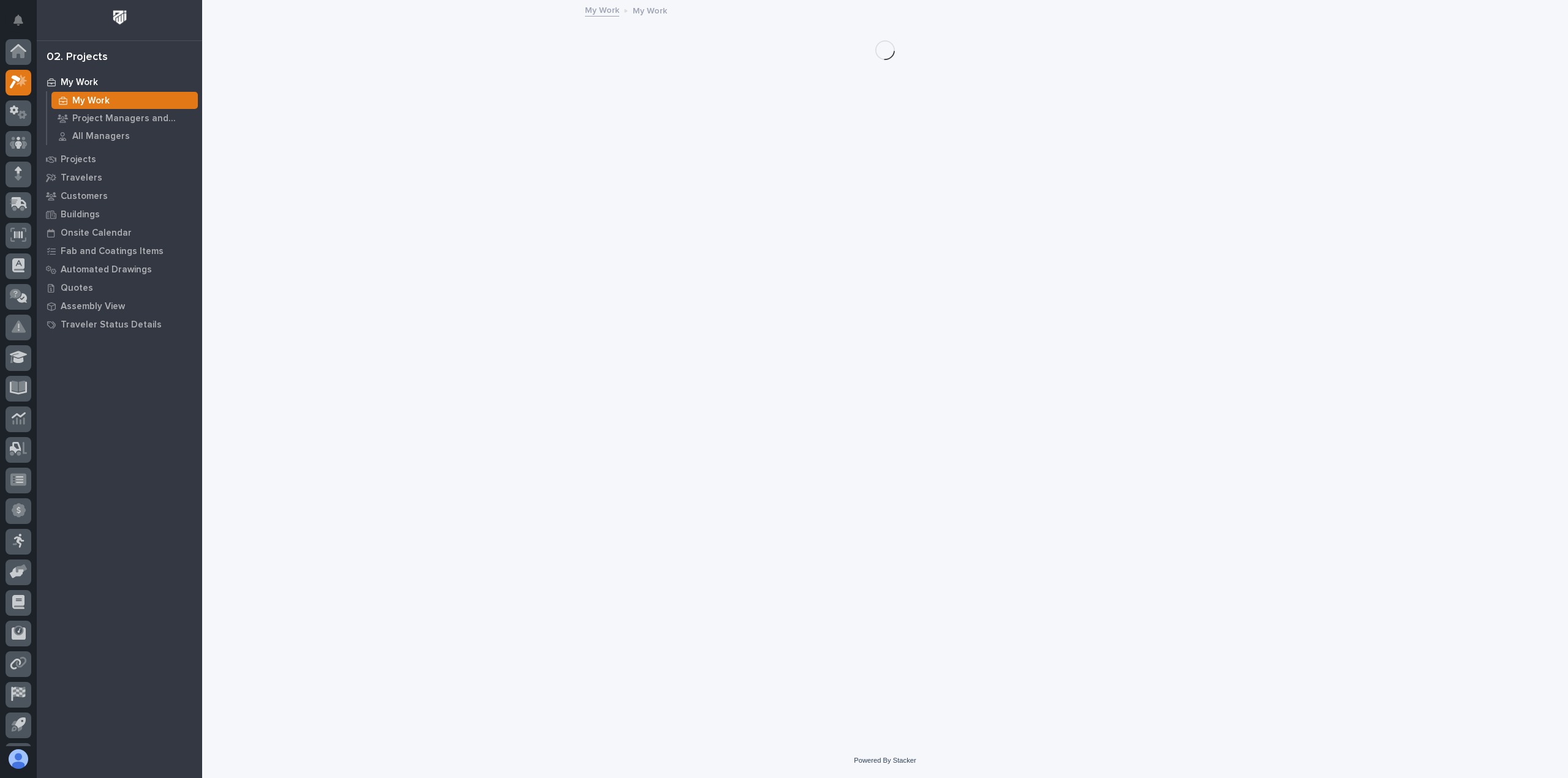
scroll to position [27, 0]
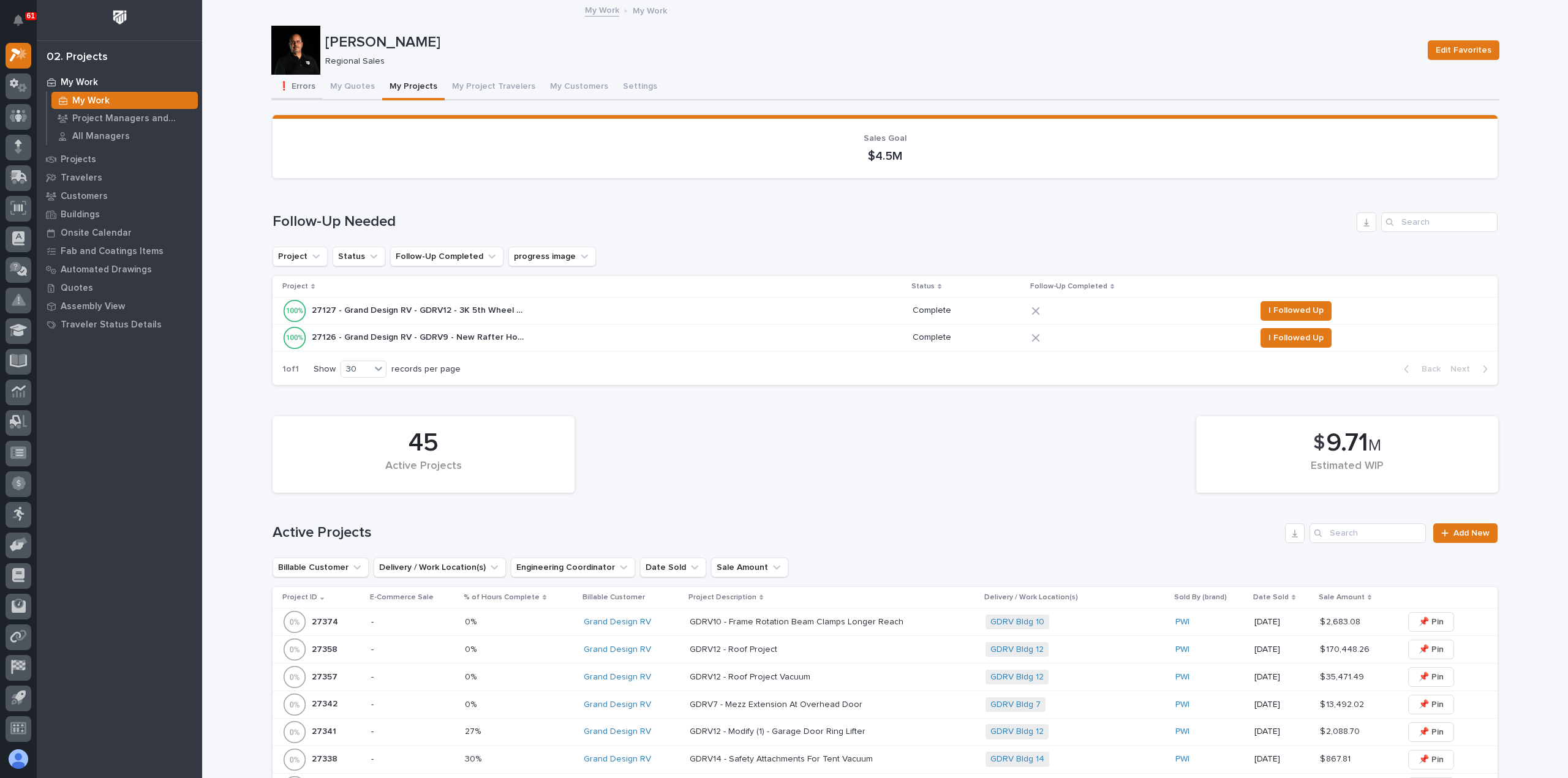
click at [294, 83] on button "❗ Errors" at bounding box center [297, 87] width 52 height 26
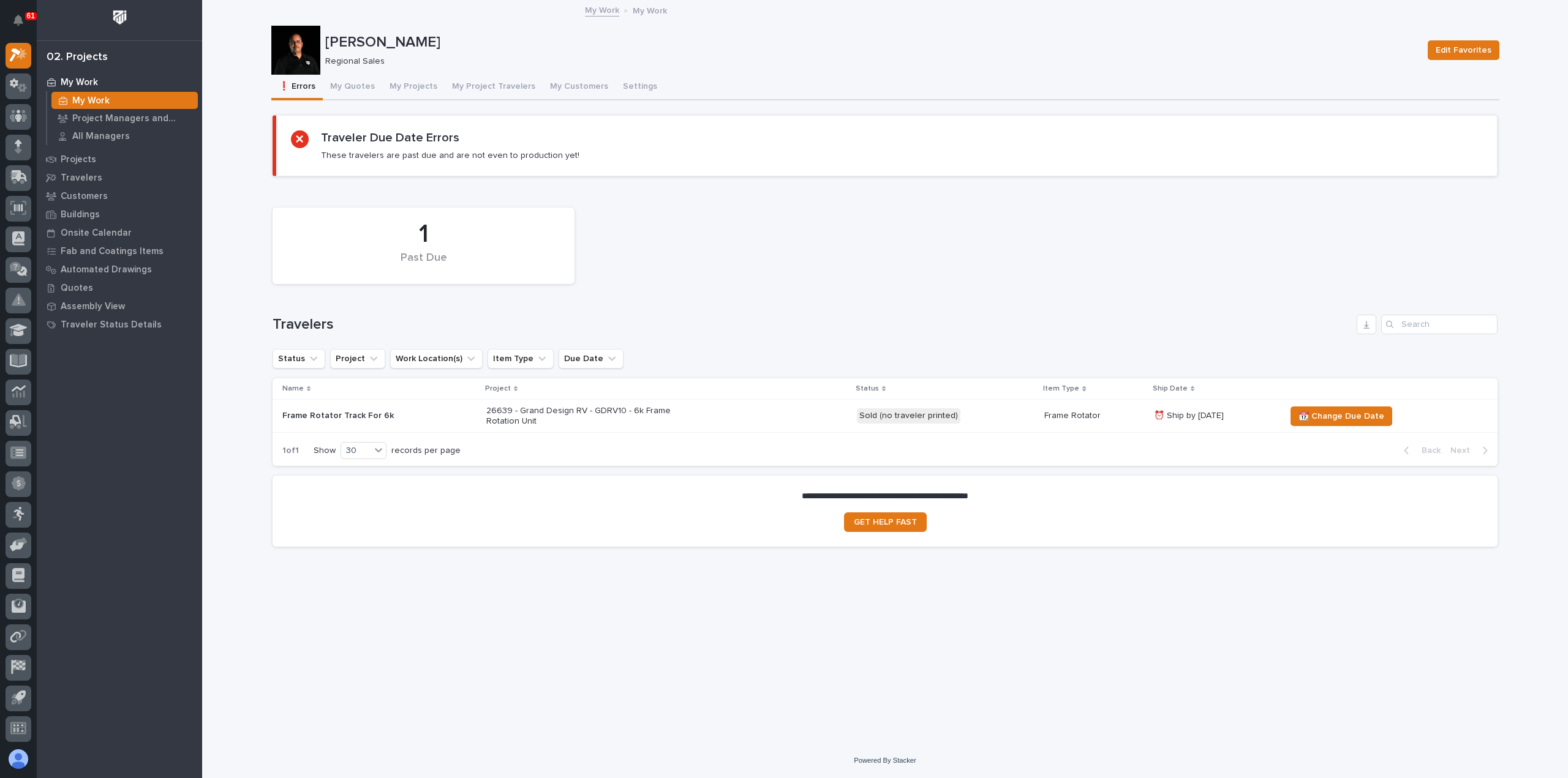
click at [983, 412] on p "Sold (no traveler printed)" at bounding box center [945, 416] width 177 height 16
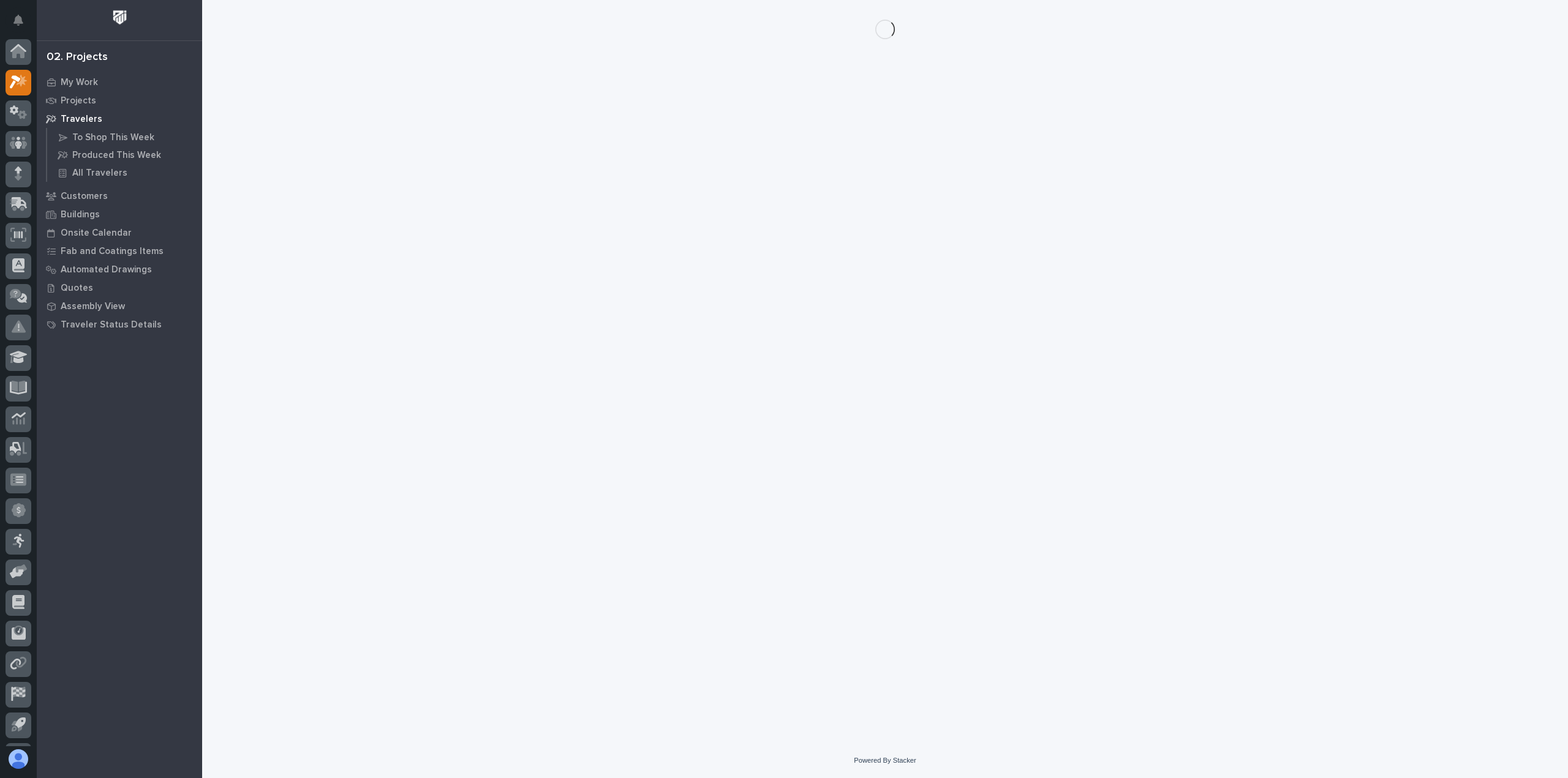
scroll to position [27, 0]
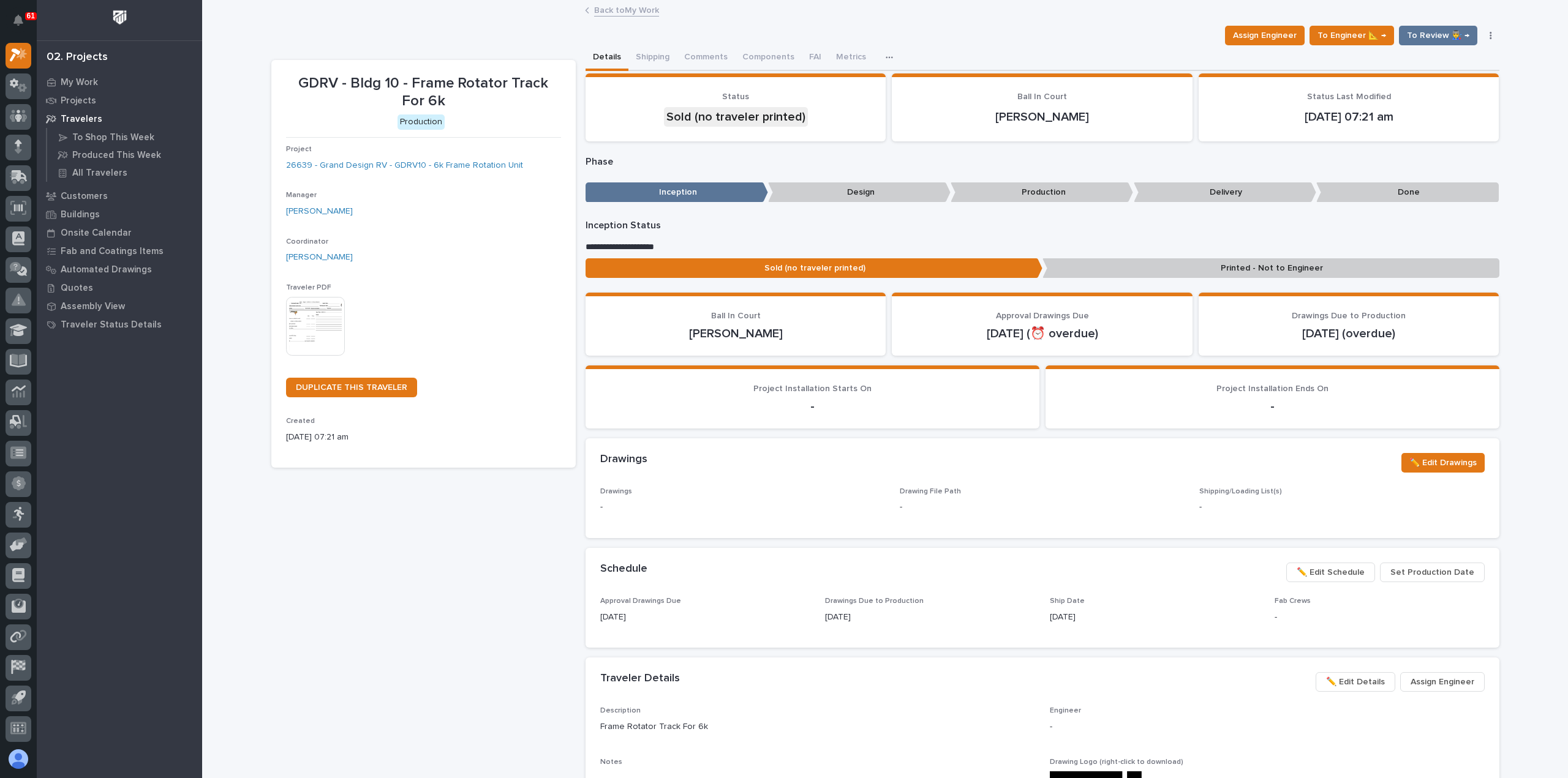
click at [1489, 35] on icon "button" at bounding box center [1490, 35] width 2 height 7
click at [1427, 79] on button "Cancel" at bounding box center [1442, 79] width 104 height 20
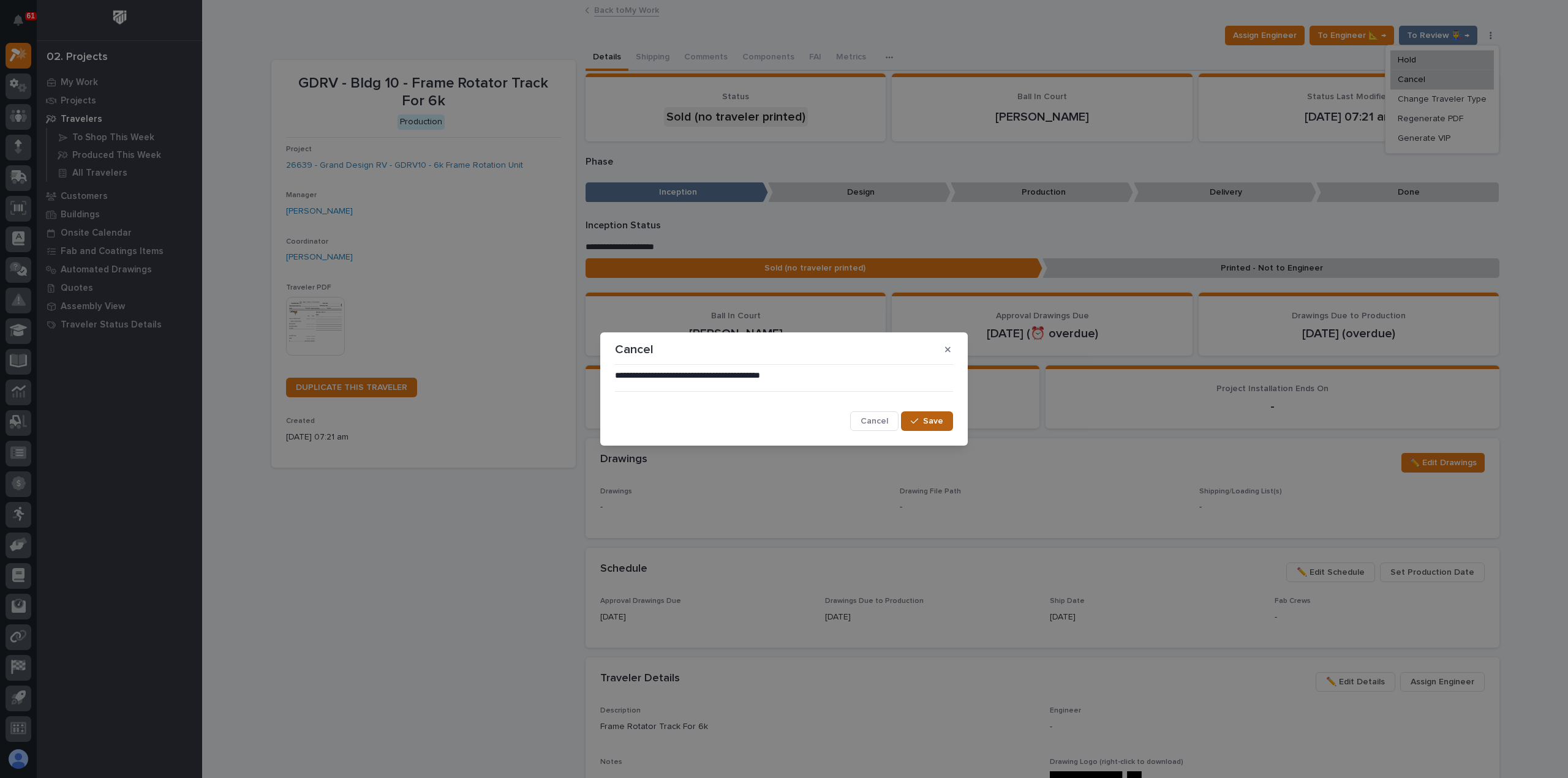
click at [927, 422] on span "Save" at bounding box center [933, 421] width 20 height 11
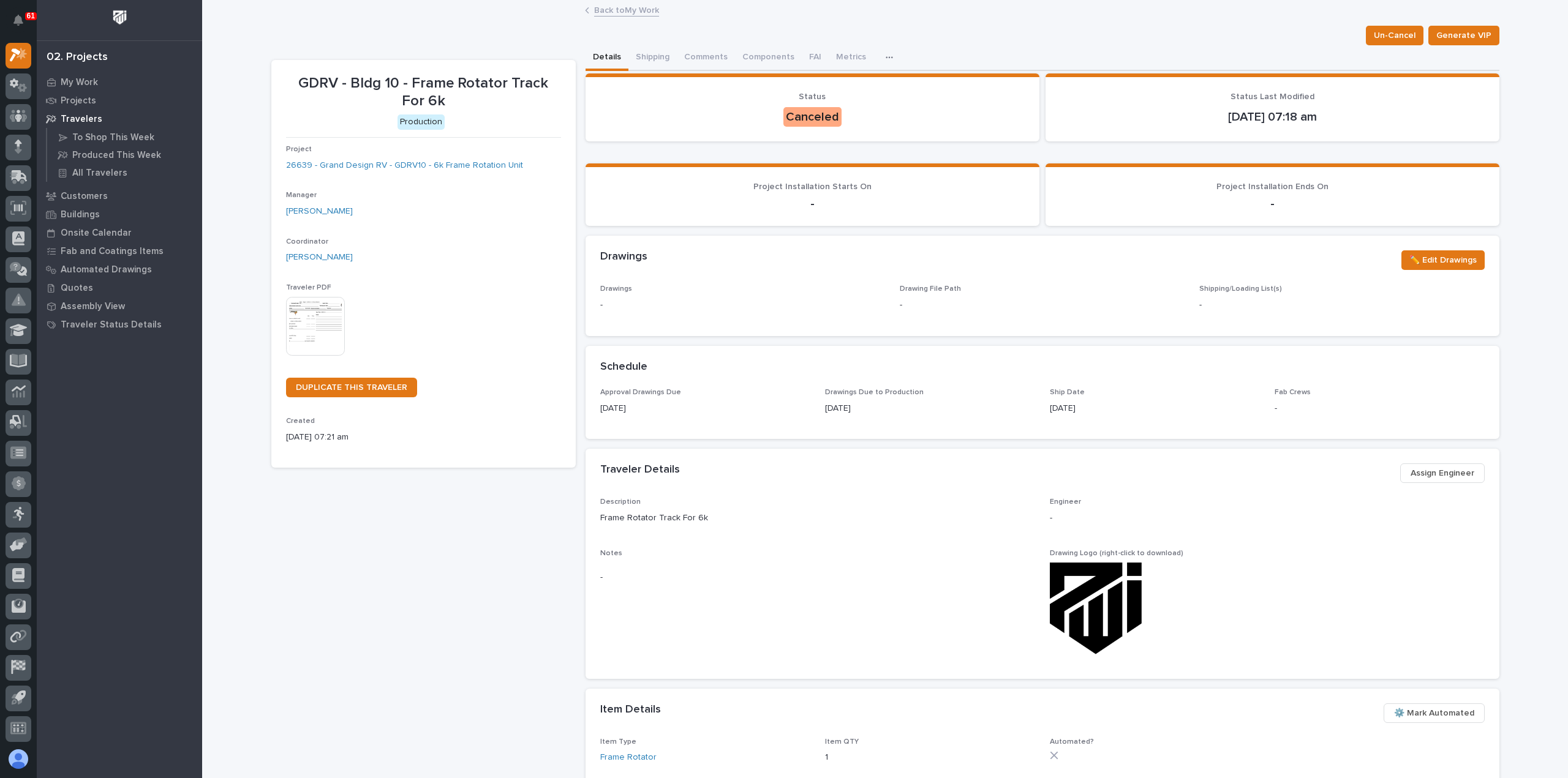
click at [602, 11] on link "Back to My Work" at bounding box center [626, 9] width 65 height 14
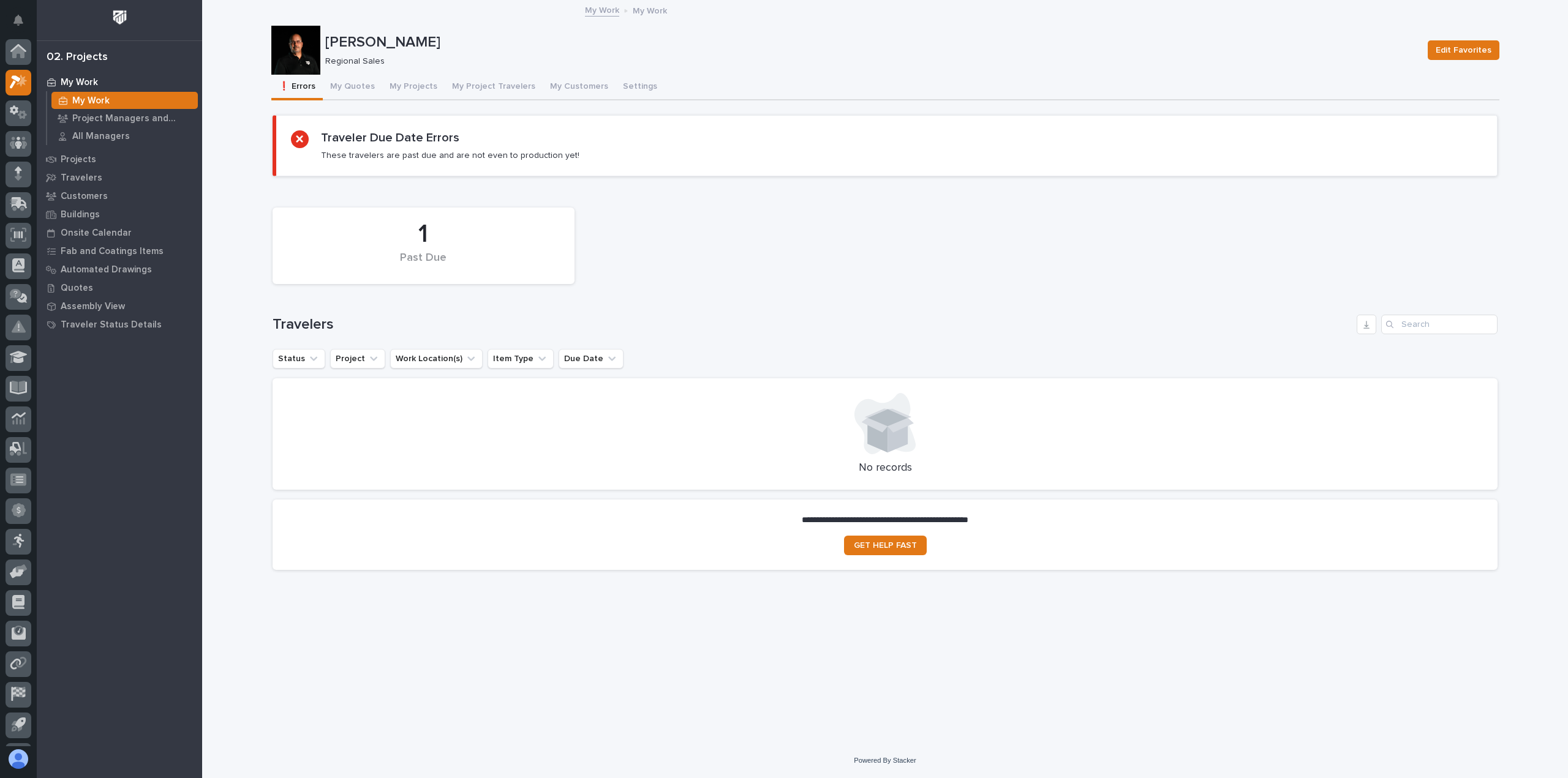
scroll to position [27, 0]
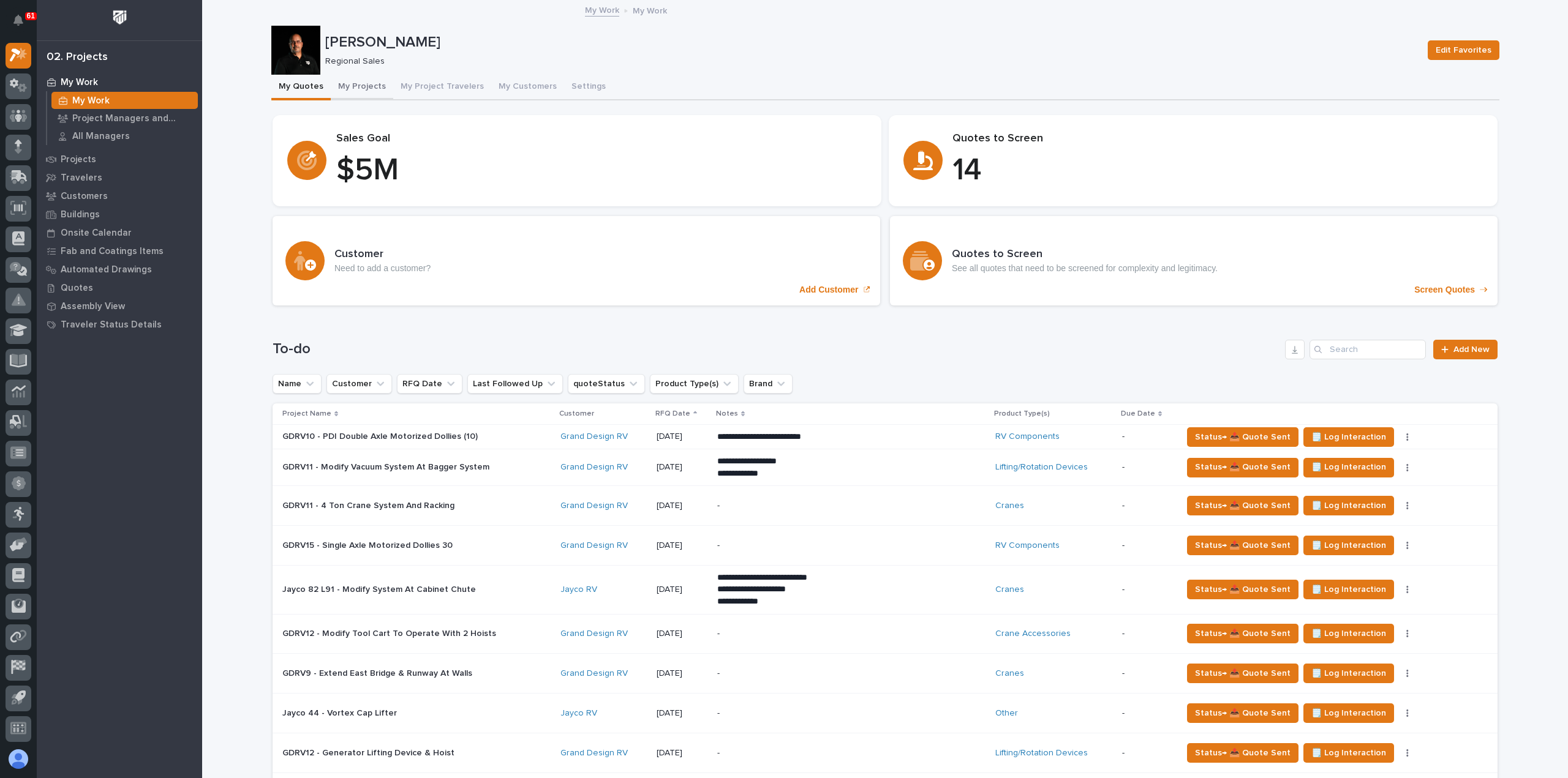
click at [358, 87] on button "My Projects" at bounding box center [362, 87] width 62 height 26
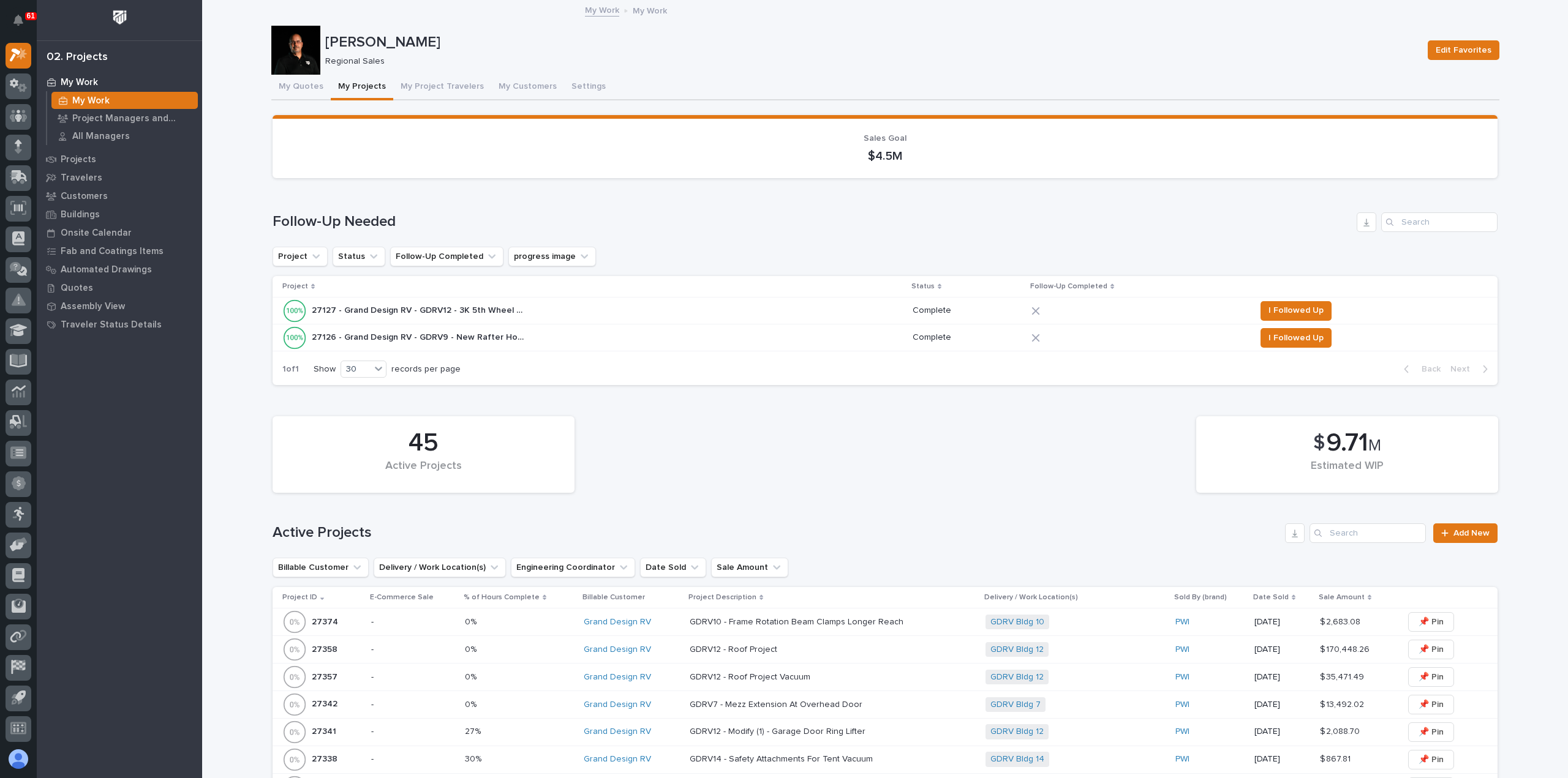
click at [594, 313] on div "27127 - Grand Design RV - GDRV12 - 3K 5th Wheel Pin Box Rotation Unit 27127 - G…" at bounding box center [592, 311] width 620 height 25
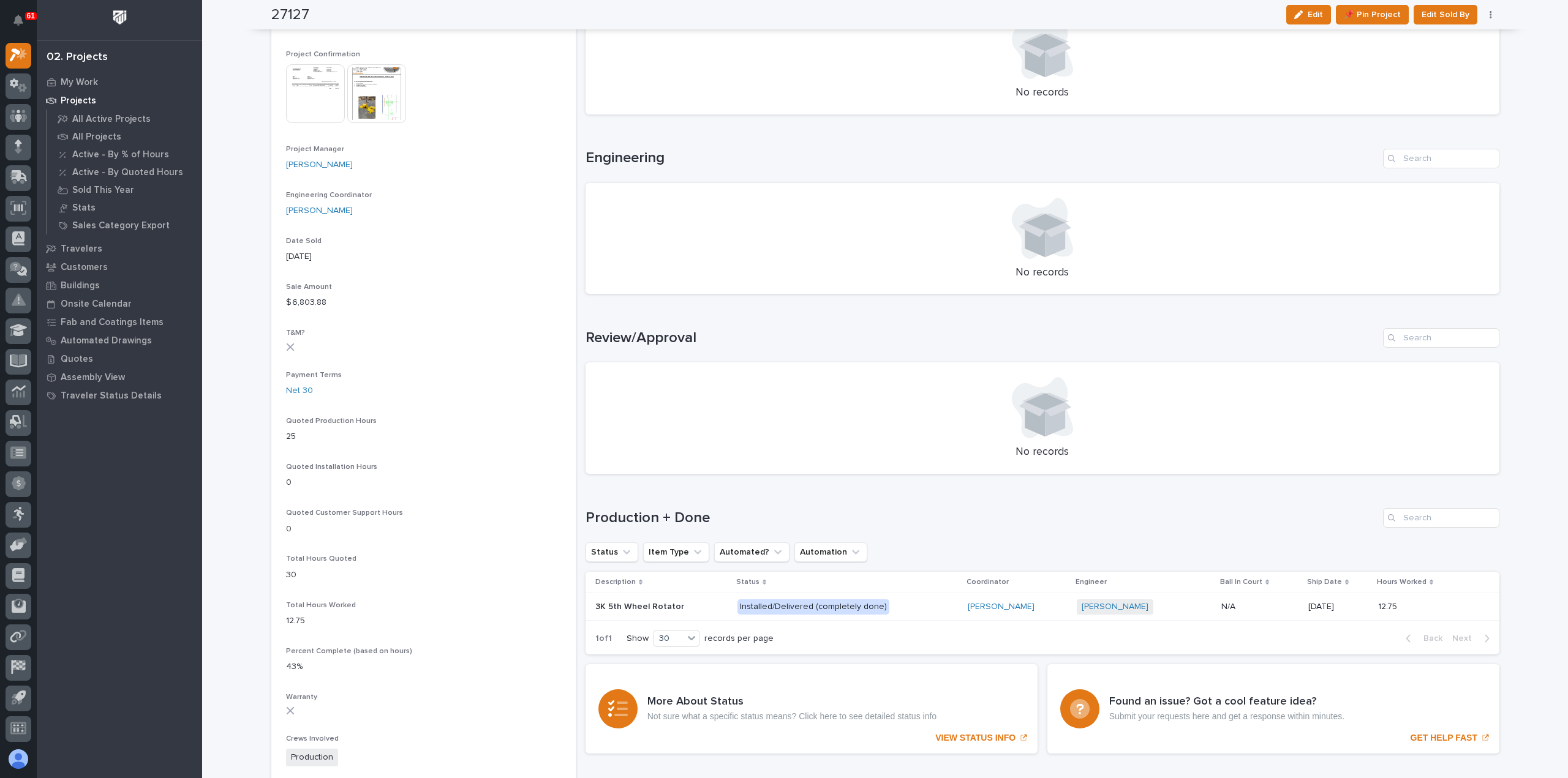
scroll to position [489, 0]
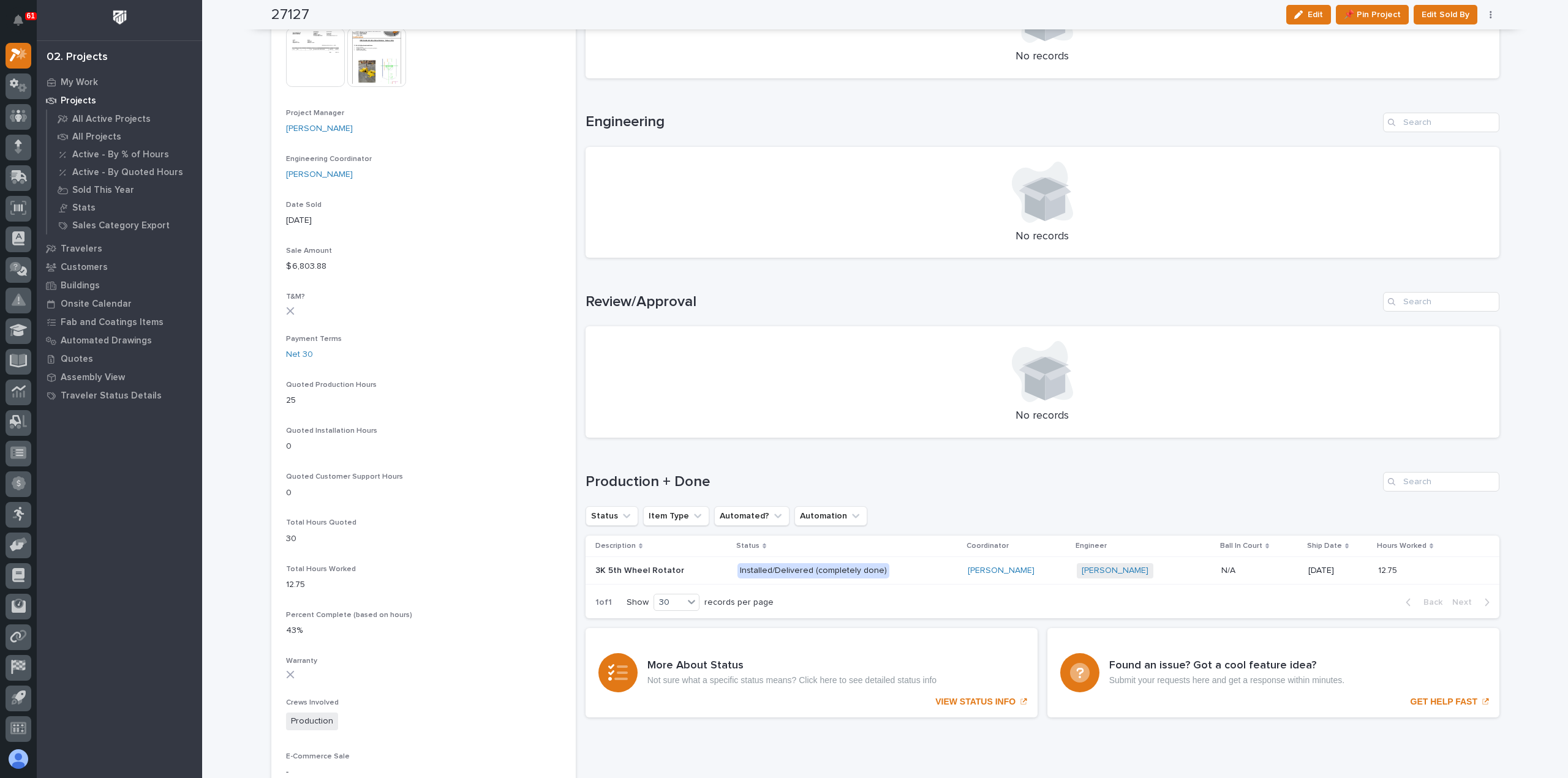
click at [912, 571] on p "Installed/Delivered (completely done)" at bounding box center [844, 571] width 214 height 16
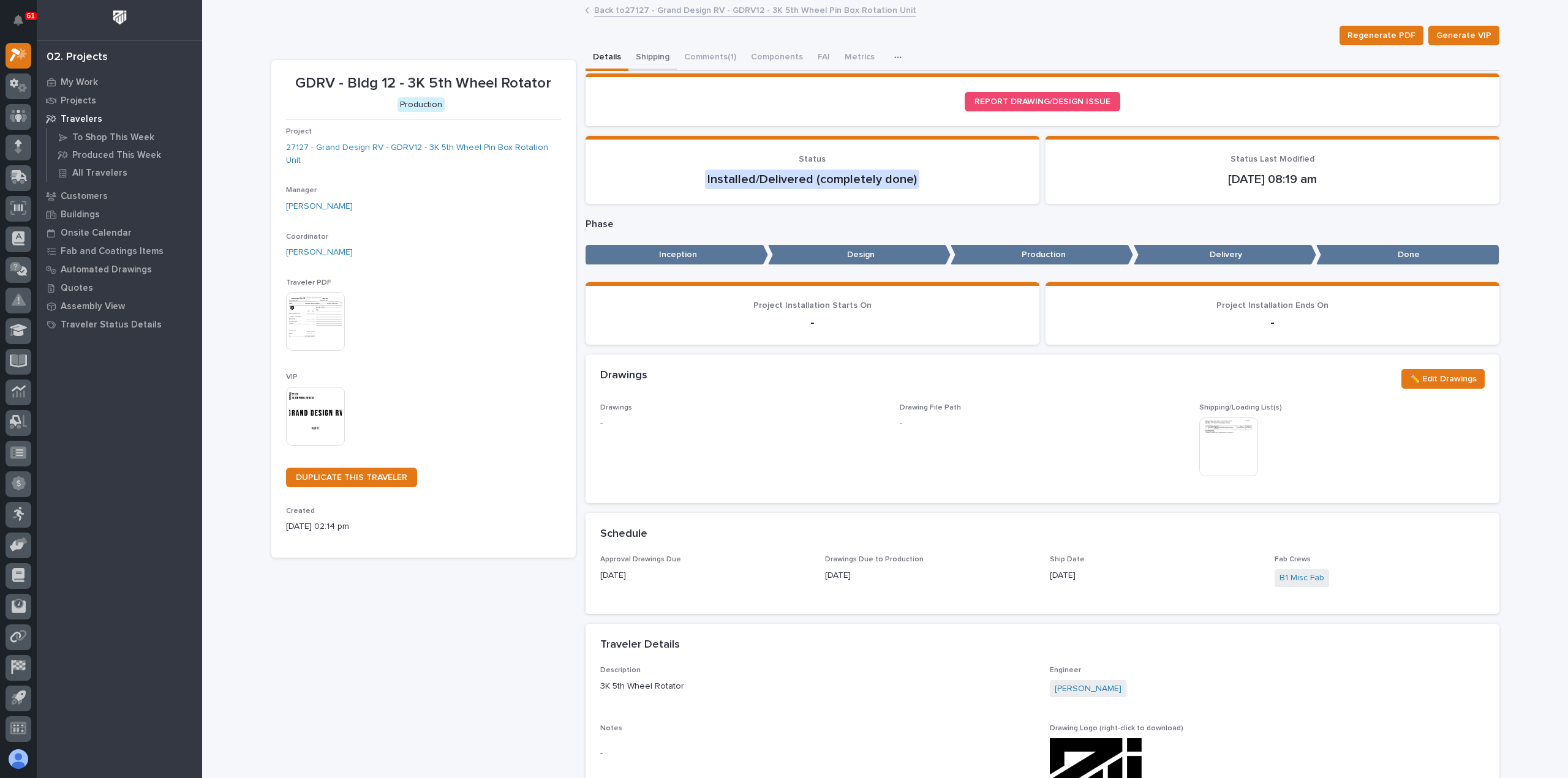
click at [644, 58] on button "Shipping" at bounding box center [653, 58] width 48 height 26
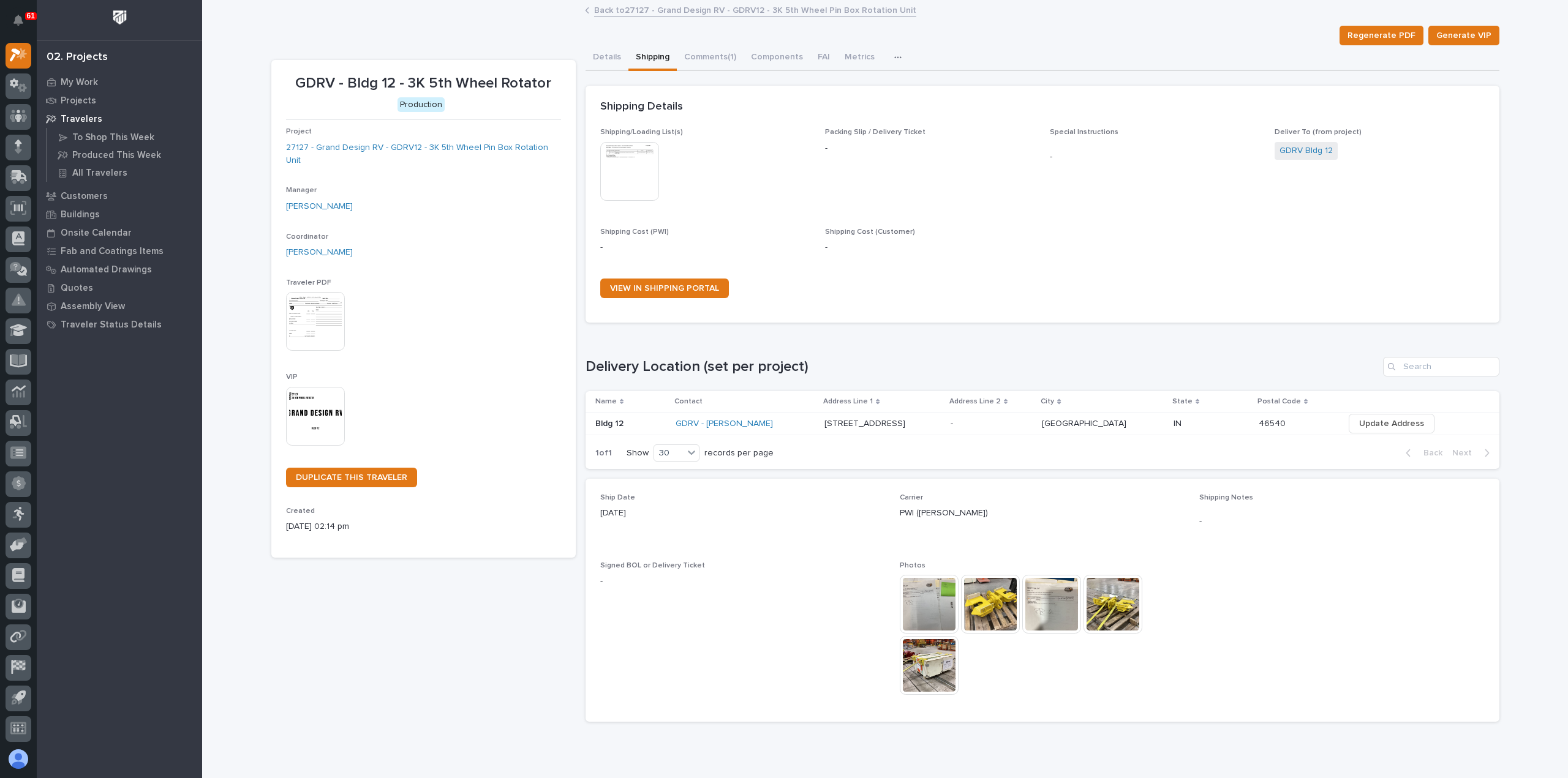
click at [1112, 597] on img at bounding box center [1112, 604] width 59 height 59
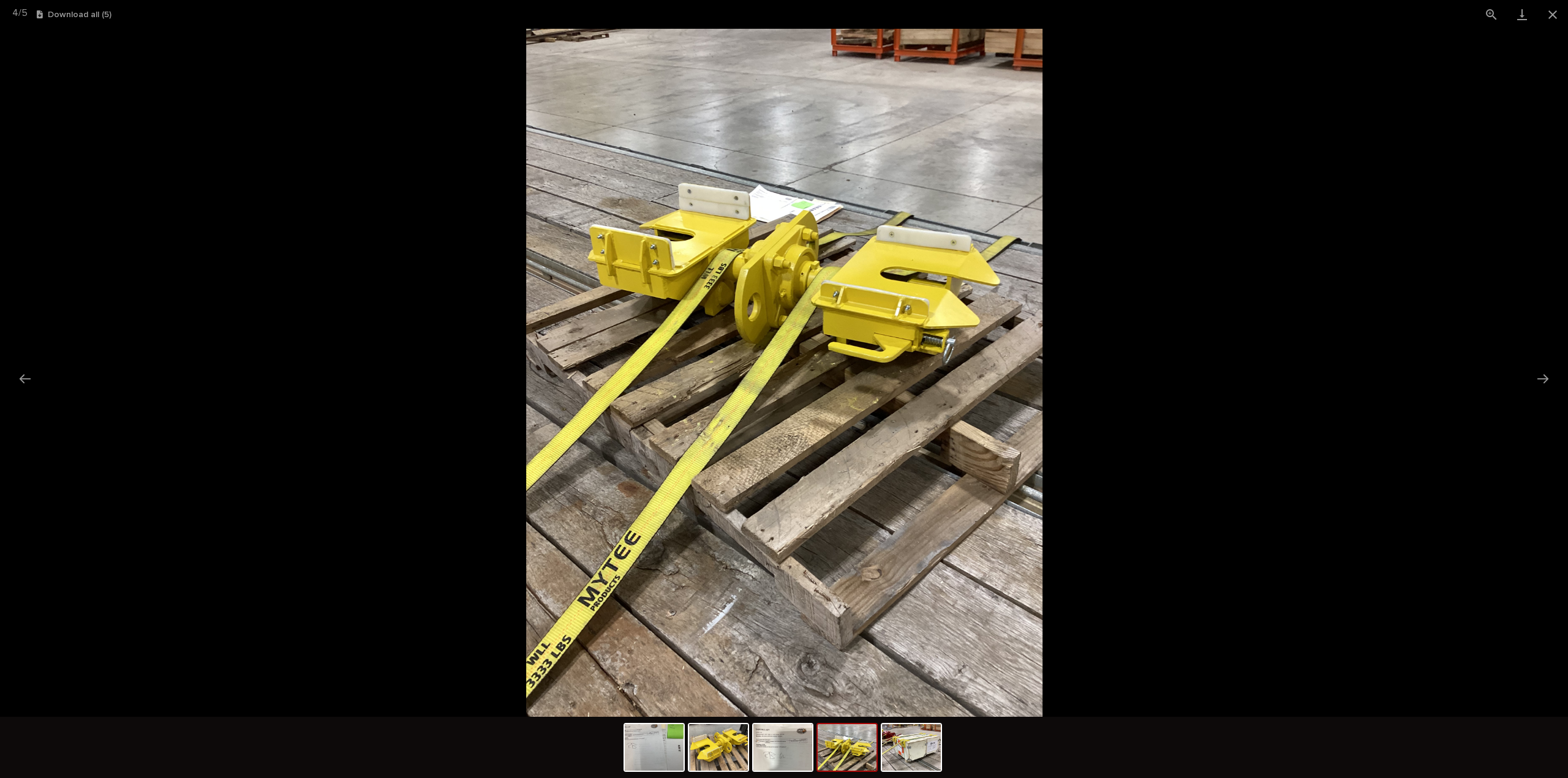
click at [1183, 195] on picture at bounding box center [784, 373] width 1568 height 688
click at [1542, 373] on button "Next slide" at bounding box center [1542, 379] width 26 height 24
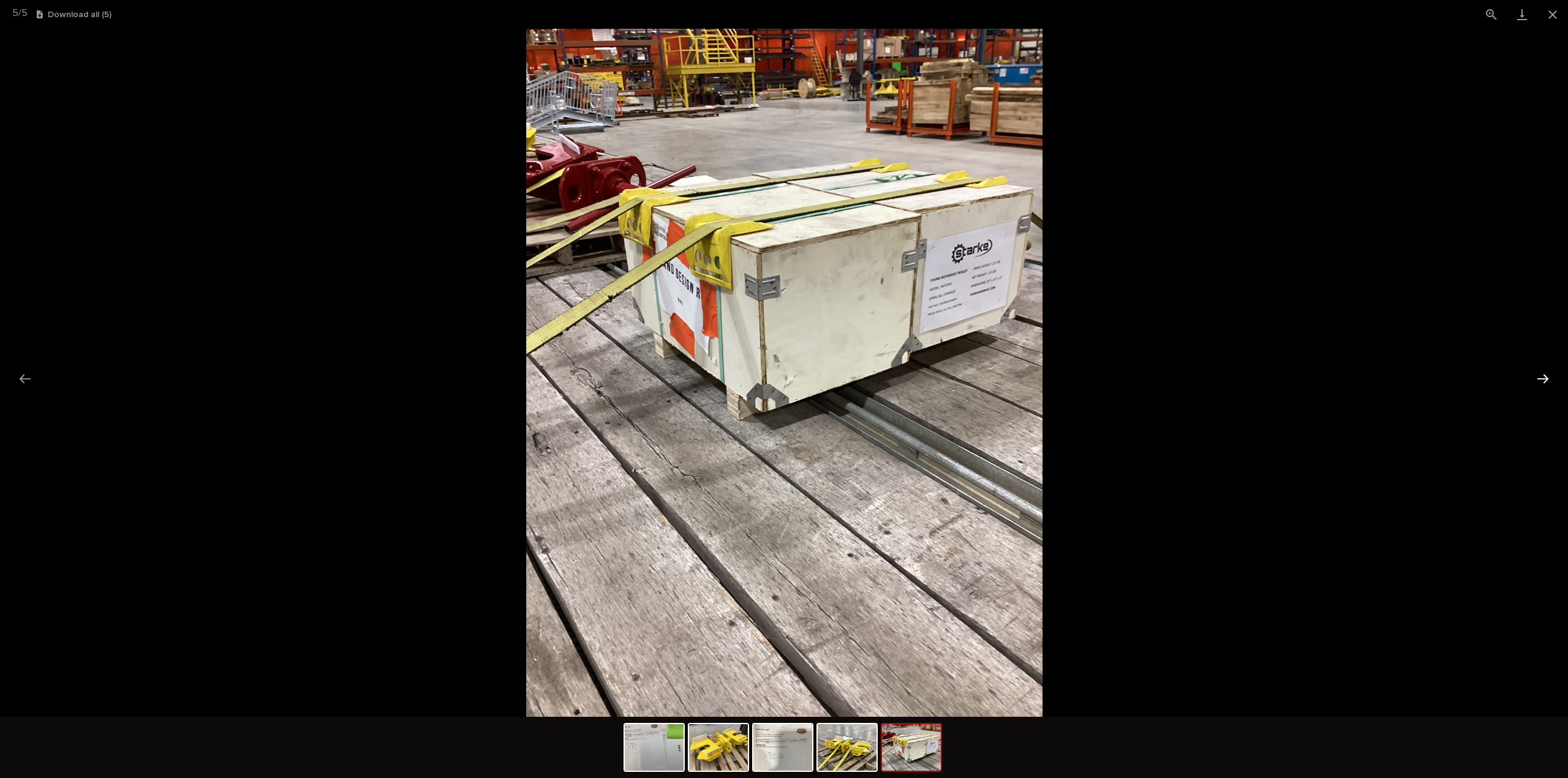
click at [1542, 373] on button "Next slide" at bounding box center [1542, 379] width 26 height 24
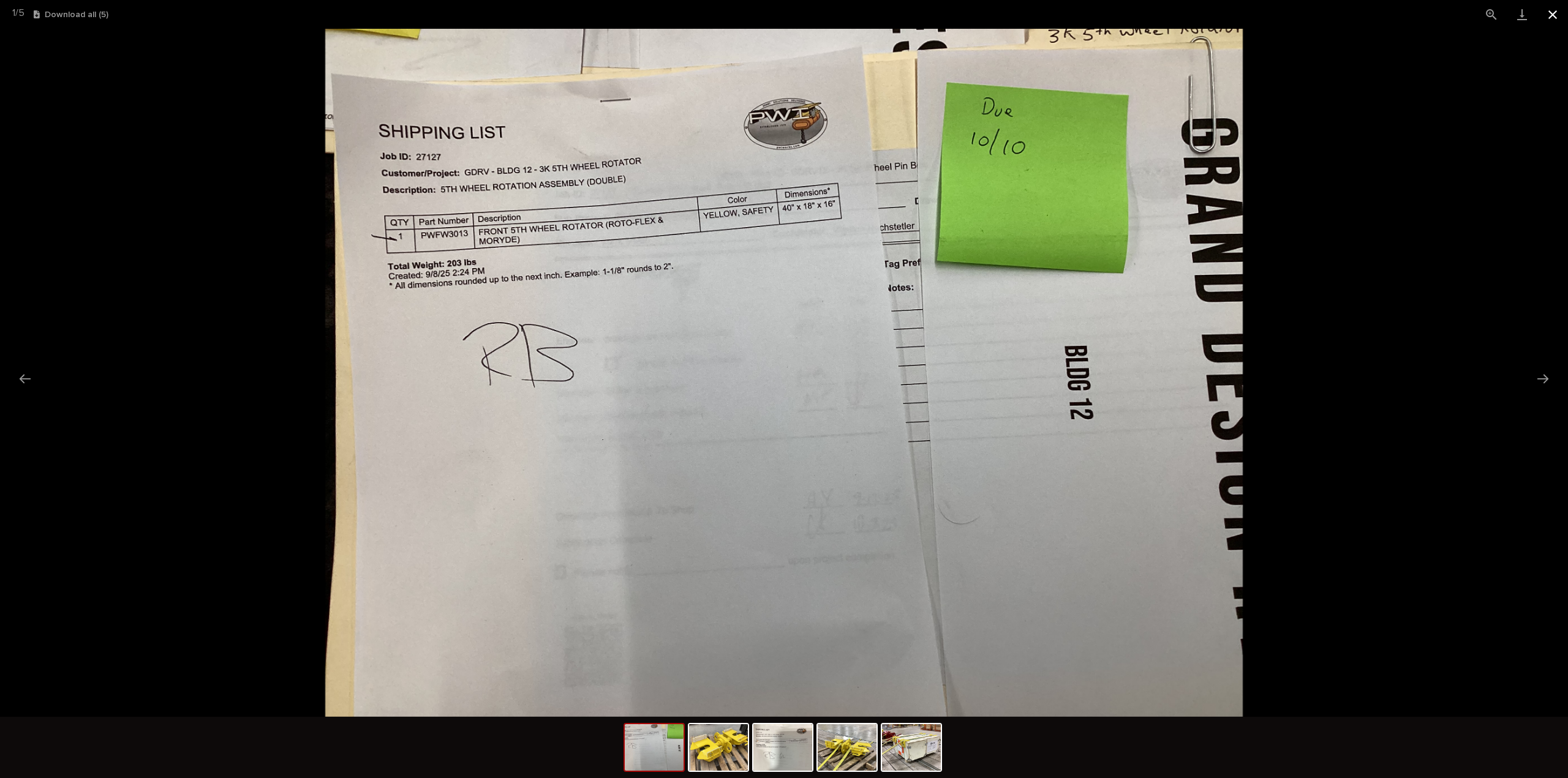
click at [1550, 13] on button "Close gallery" at bounding box center [1552, 14] width 31 height 29
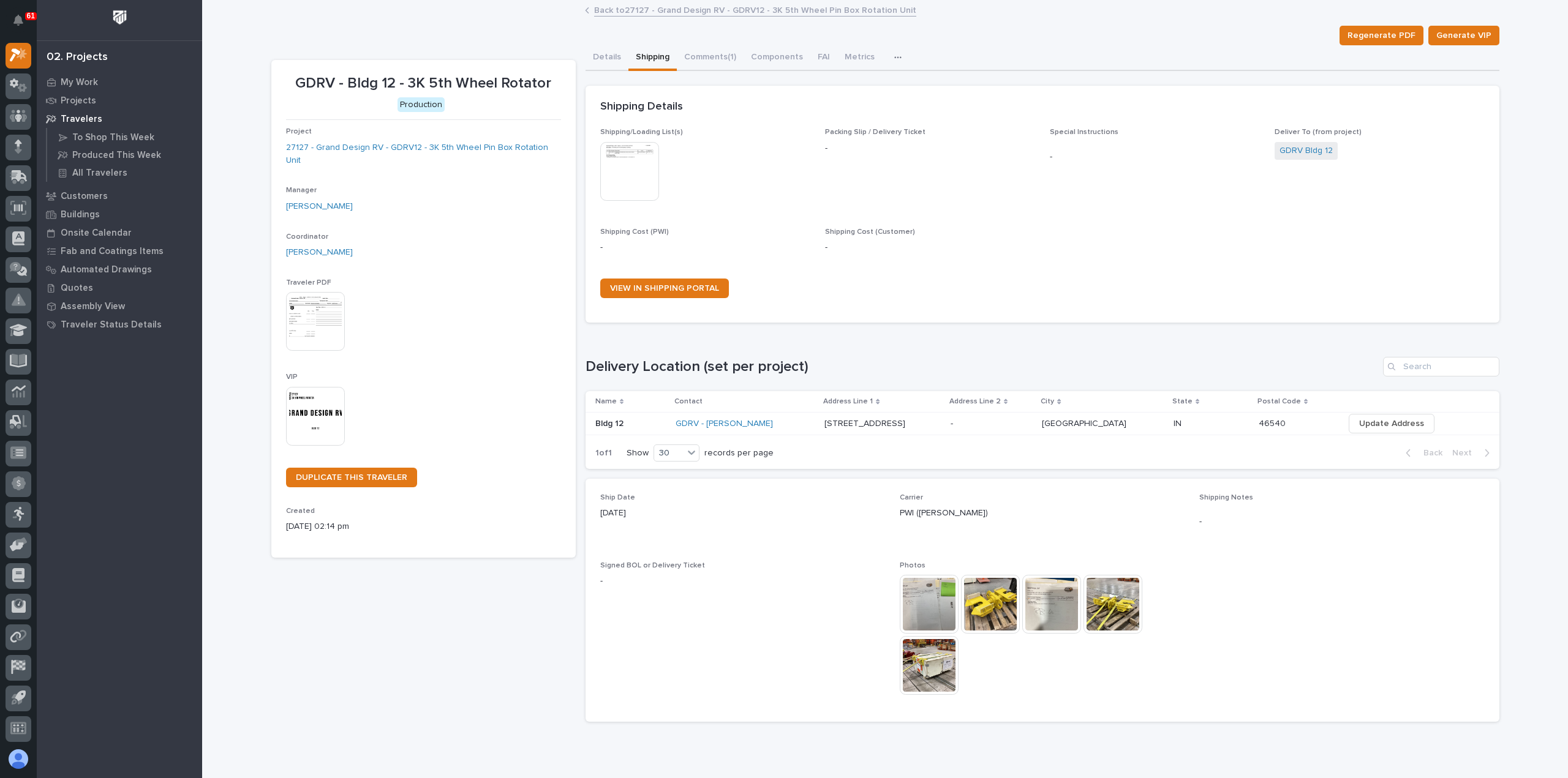
click at [605, 11] on link "Back to 27127 - Grand Design RV - GDRV12 - 3K 5th Wheel Pin Box Rotation Unit" at bounding box center [755, 9] width 322 height 14
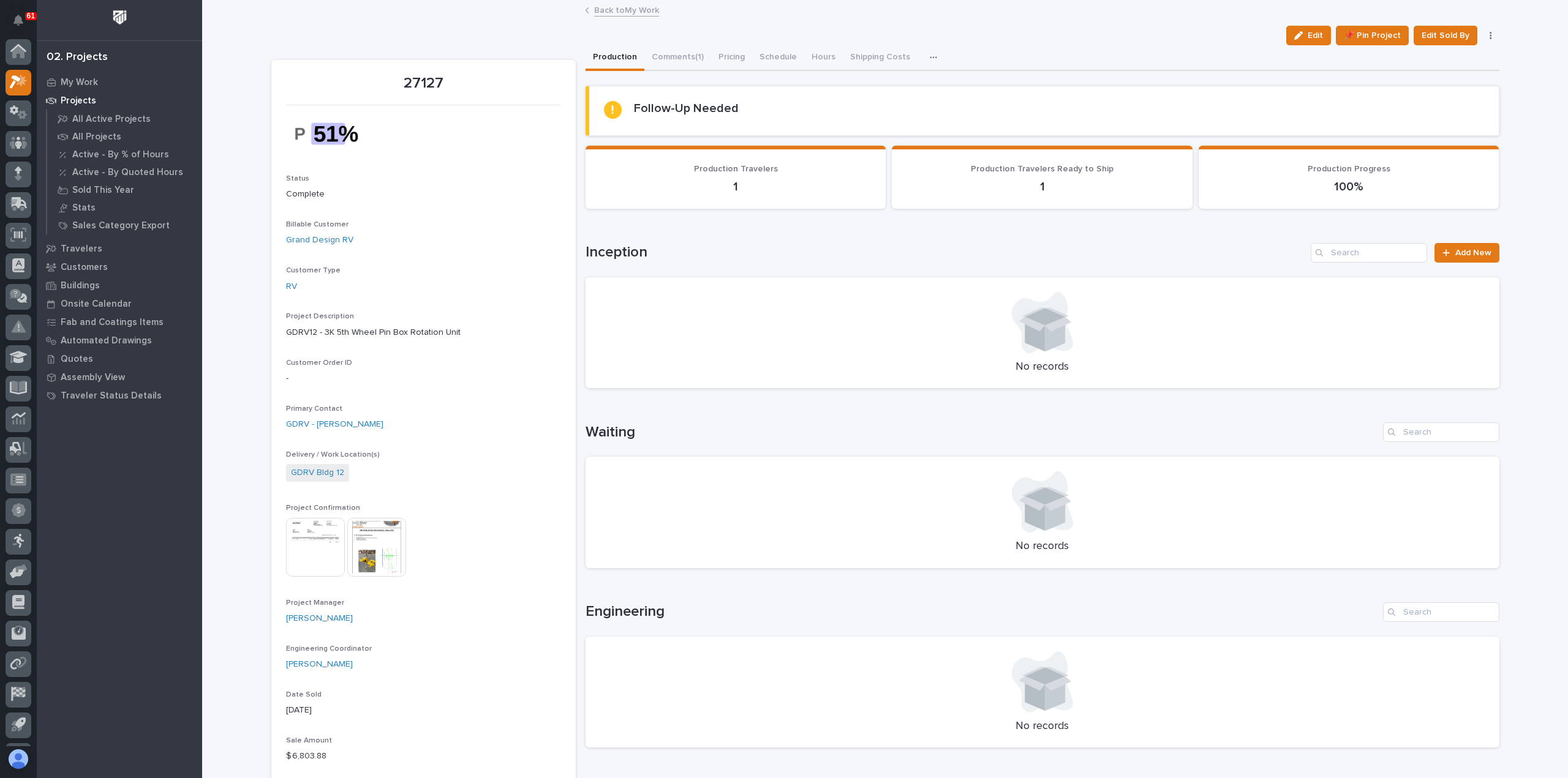
scroll to position [27, 0]
click at [605, 11] on link "Back to My Work" at bounding box center [626, 9] width 65 height 14
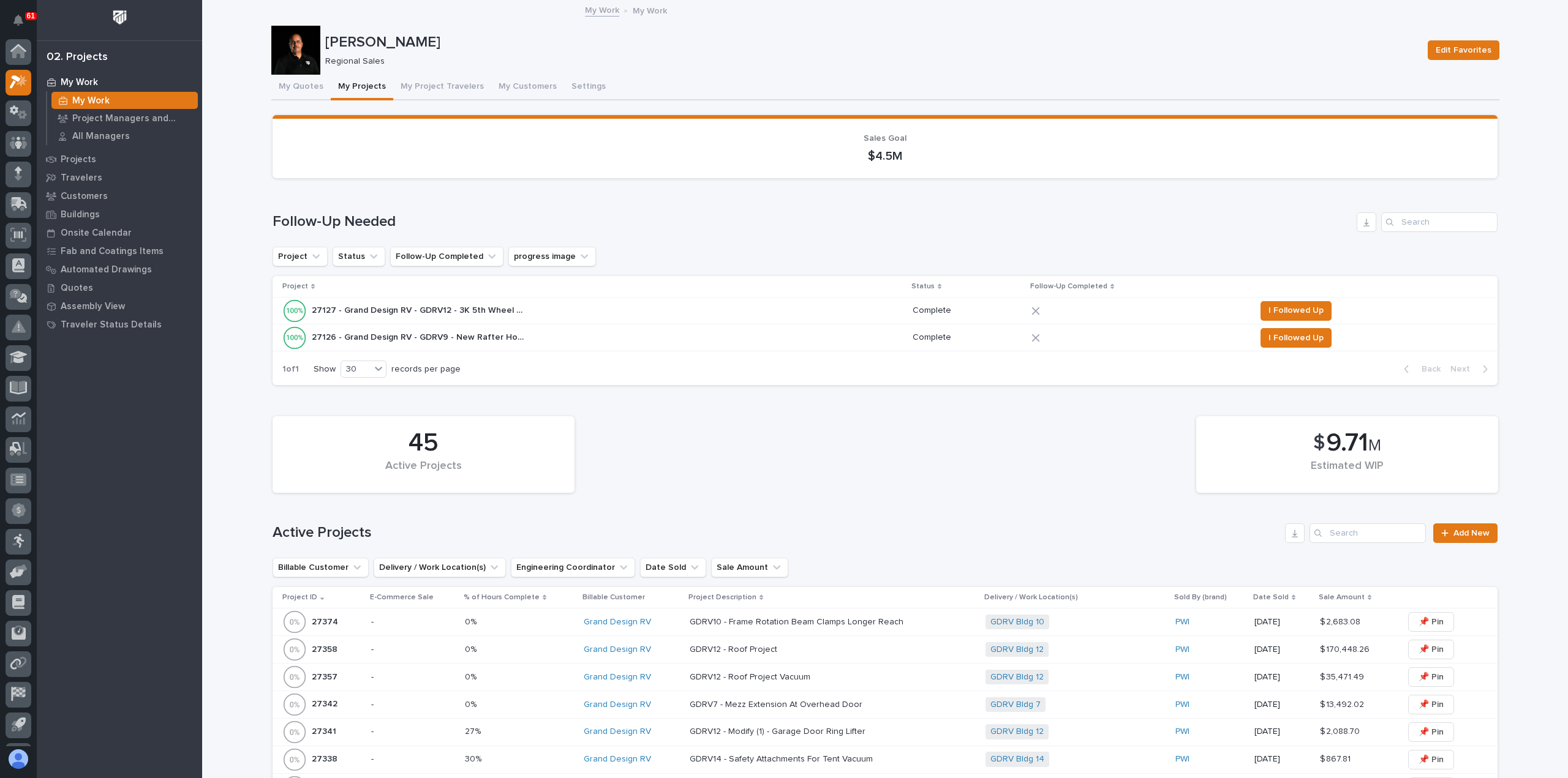
scroll to position [27, 0]
click at [1301, 306] on span "I Followed Up" at bounding box center [1296, 310] width 55 height 15
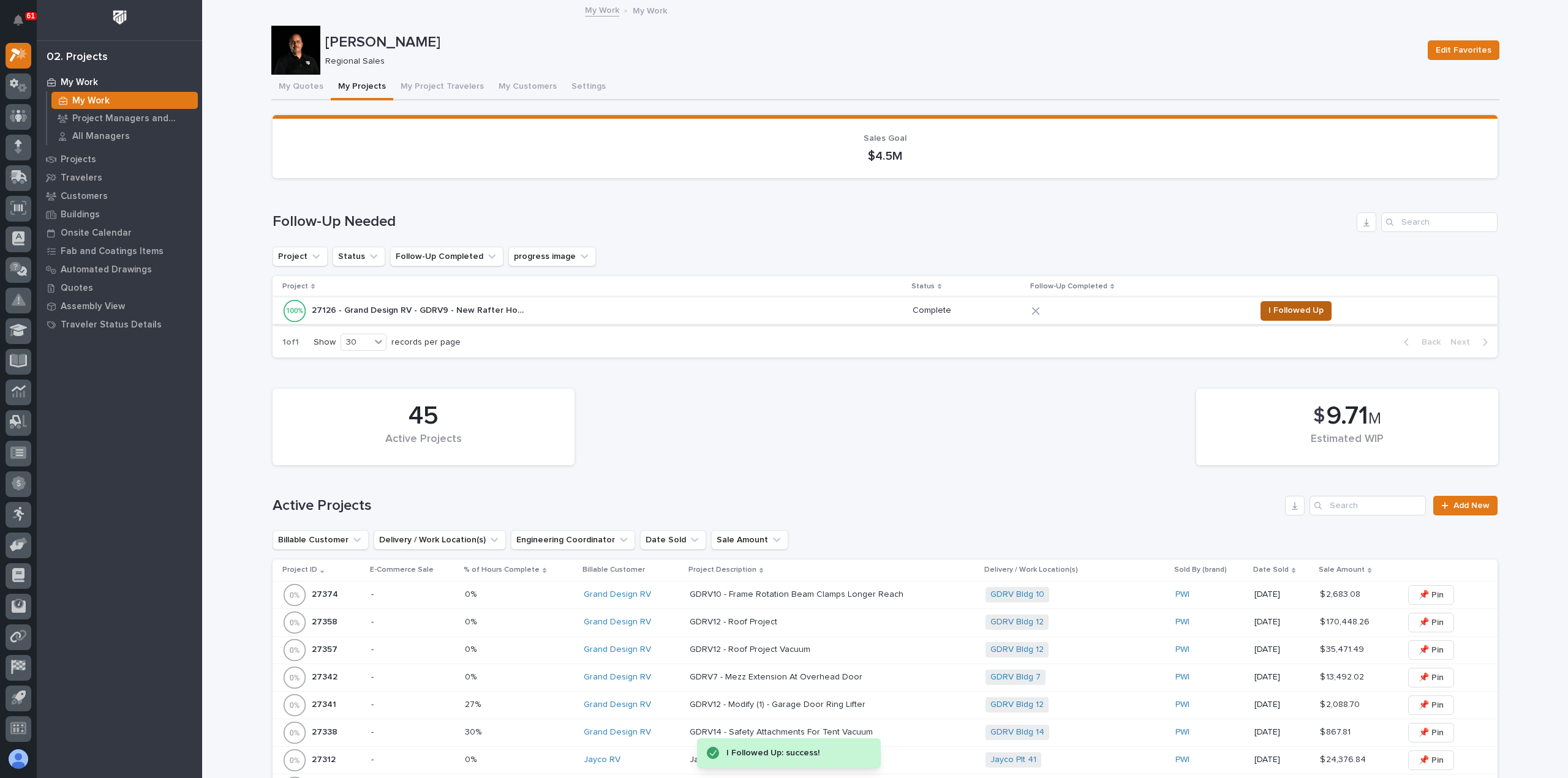
click at [1295, 311] on span "I Followed Up" at bounding box center [1296, 310] width 55 height 15
